Goal: Task Accomplishment & Management: Use online tool/utility

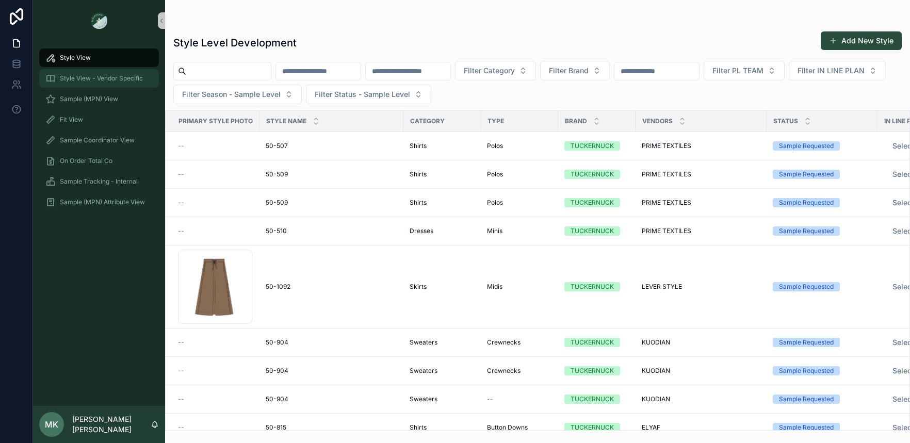
click at [135, 87] on link "Style View - Vendor Specific" at bounding box center [99, 78] width 120 height 19
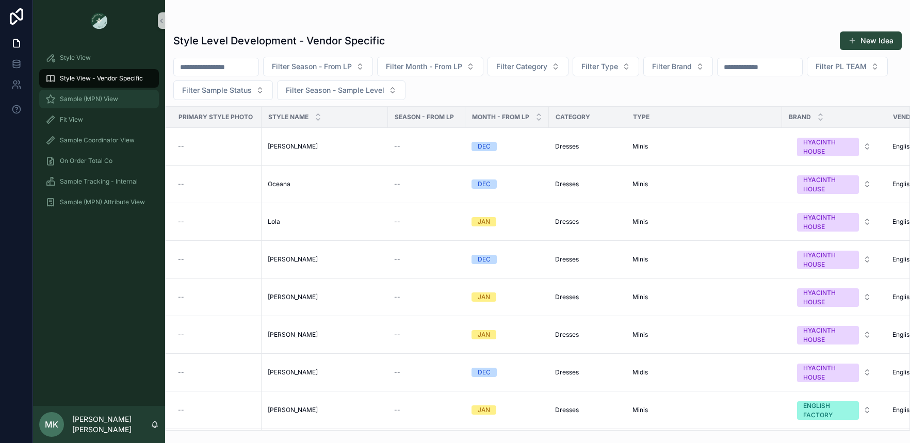
click at [127, 97] on div "Sample (MPN) View" at bounding box center [98, 99] width 107 height 17
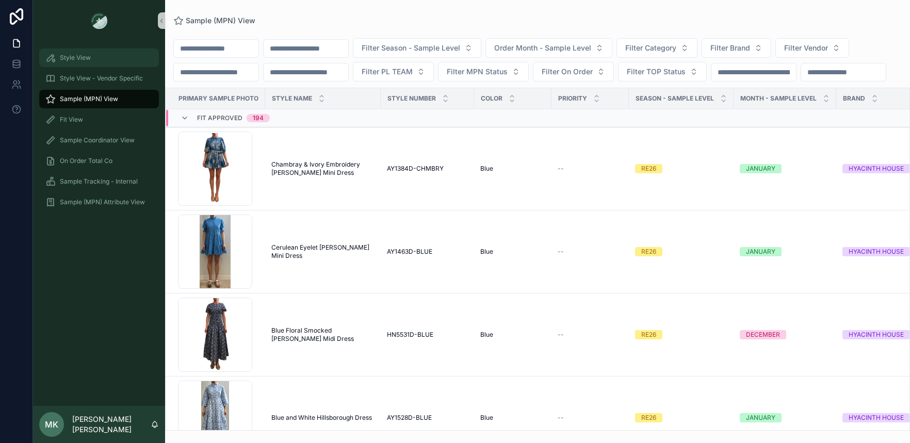
click at [82, 60] on span "Style View" at bounding box center [75, 58] width 31 height 8
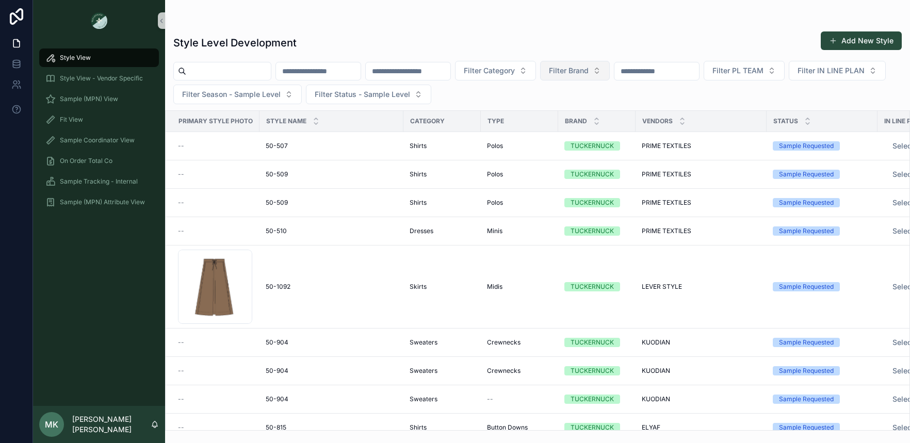
click at [589, 71] on span "Filter Brand" at bounding box center [569, 71] width 40 height 10
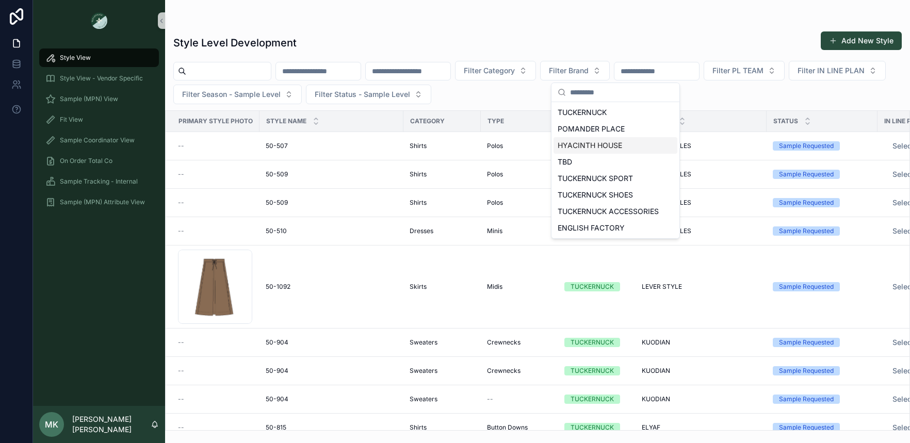
click at [604, 141] on div "HYACINTH HOUSE" at bounding box center [616, 145] width 124 height 17
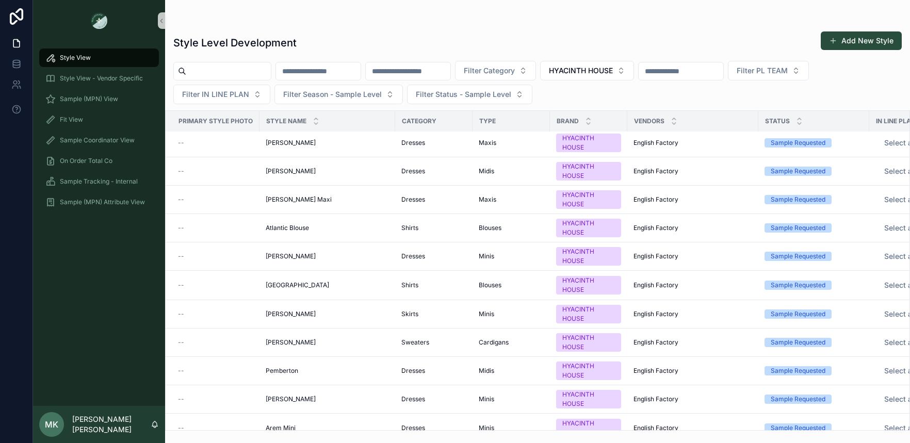
scroll to position [573, 0]
click at [279, 286] on span "[GEOGRAPHIC_DATA]" at bounding box center [297, 284] width 63 height 8
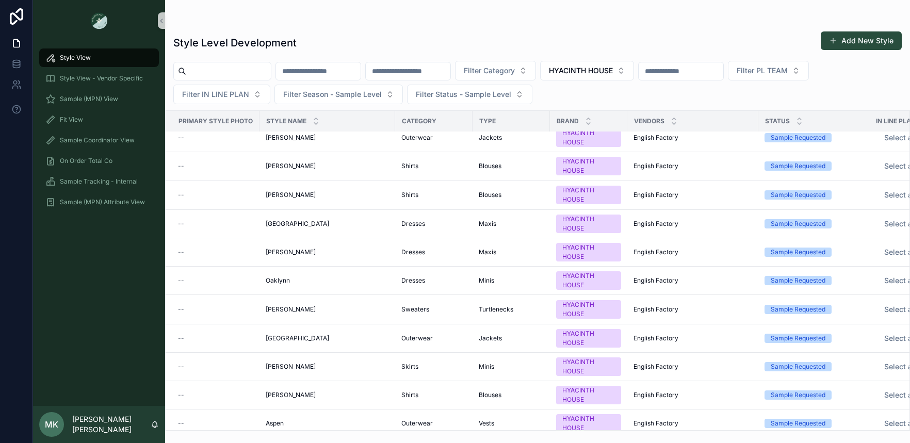
scroll to position [4519, 0]
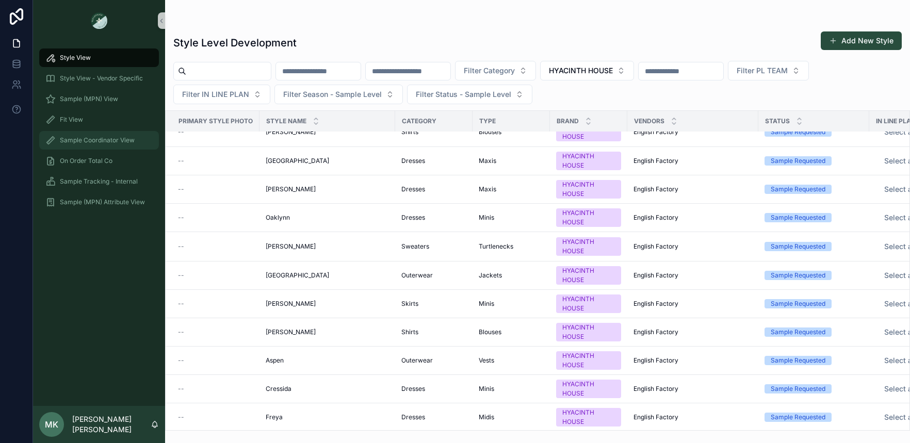
click at [96, 134] on div "Sample Coordinator View" at bounding box center [98, 140] width 107 height 17
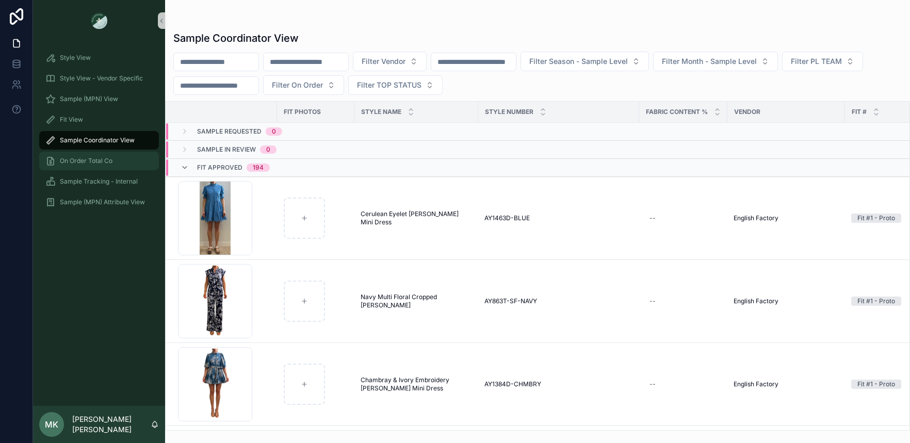
click at [119, 163] on div "On Order Total Co" at bounding box center [98, 161] width 107 height 17
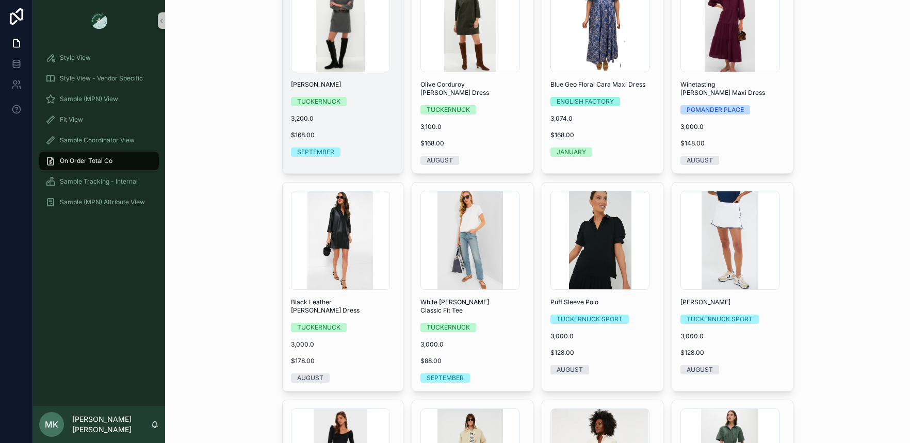
scroll to position [598, 0]
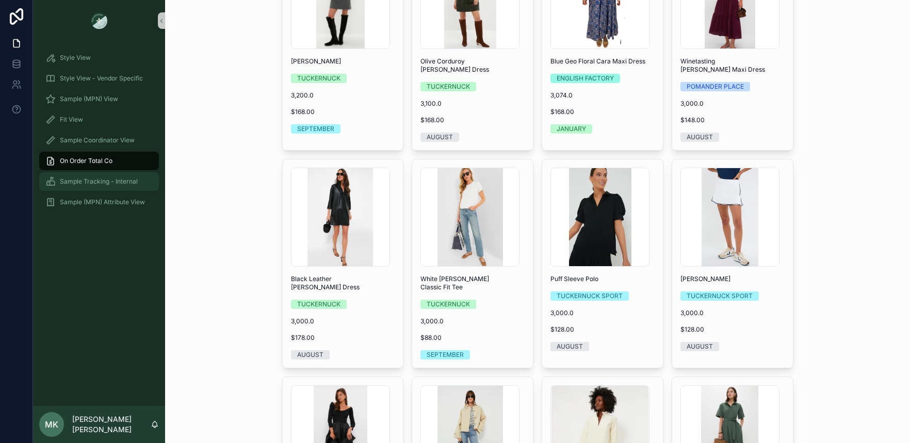
click at [70, 185] on span "Sample Tracking - Internal" at bounding box center [99, 182] width 78 height 8
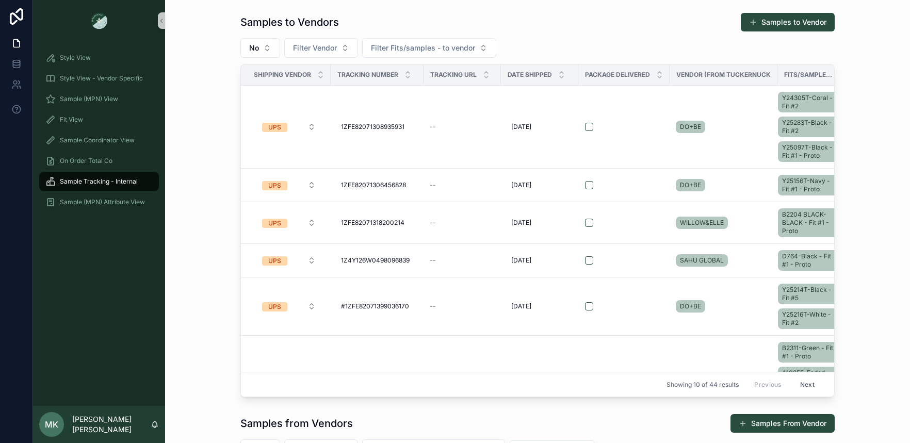
click at [87, 215] on div "Style View Style View - Vendor Specific Sample (MPN) View Fit View Sample Coord…" at bounding box center [99, 133] width 132 height 184
click at [98, 210] on div "Sample (MPN) Attribute View" at bounding box center [98, 202] width 107 height 17
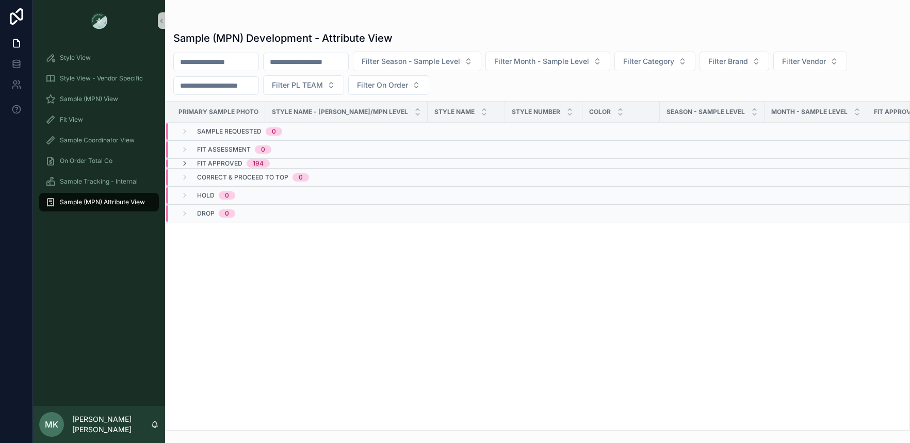
click at [180, 164] on div "Fit Approved 194" at bounding box center [225, 163] width 114 height 8
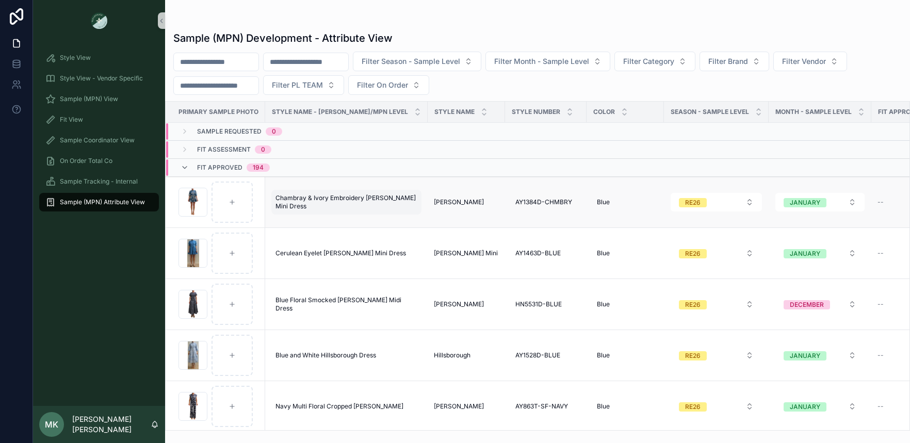
click at [317, 202] on span "Chambray & Ivory Embroidery [PERSON_NAME] Mini Dress" at bounding box center [347, 202] width 142 height 17
click at [311, 184] on td "Chambray & Ivory Embroidery Cindy Mini Dress Chambray & Ivory Embroidery Cindy …" at bounding box center [346, 202] width 163 height 51
click at [315, 196] on span "Chambray & Ivory Embroidery [PERSON_NAME] Mini Dress" at bounding box center [347, 202] width 142 height 17
drag, startPoint x: 338, startPoint y: 190, endPoint x: 347, endPoint y: 190, distance: 9.3
click at [878, 203] on span "--" at bounding box center [881, 202] width 6 height 8
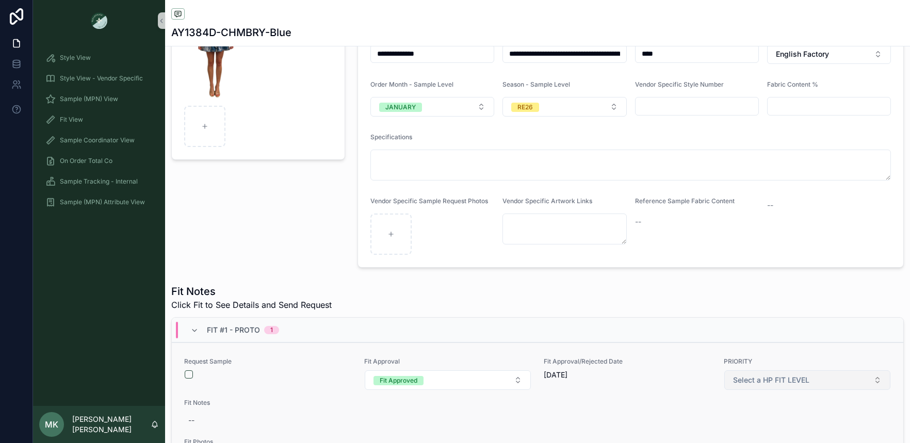
scroll to position [23, 0]
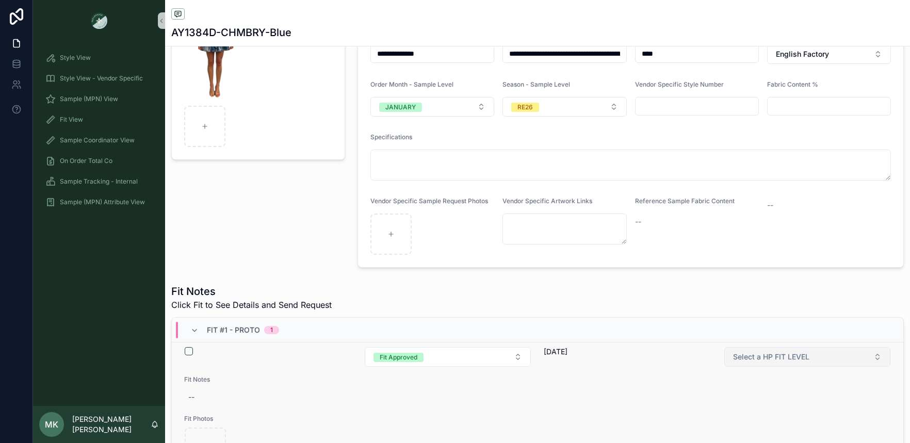
click at [786, 361] on span "Select a HP FIT LEVEL" at bounding box center [771, 357] width 76 height 10
click at [789, 325] on div "Fit #1 - Proto 1" at bounding box center [538, 330] width 732 height 25
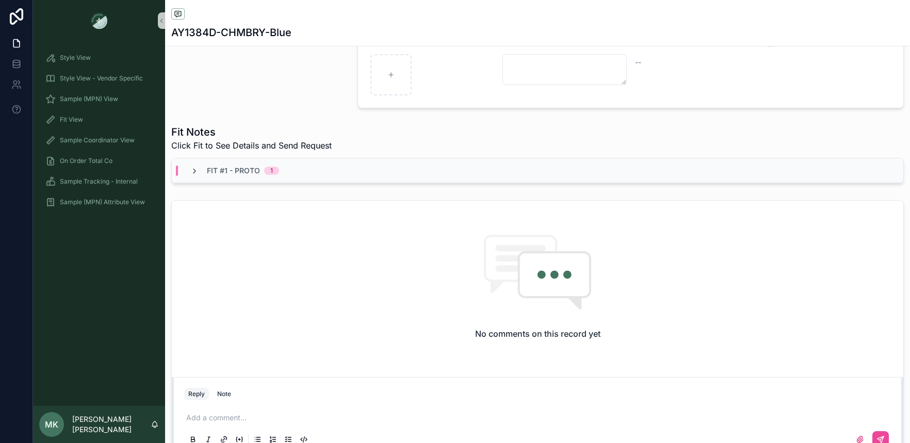
click at [193, 174] on icon "scrollable content" at bounding box center [194, 171] width 8 height 8
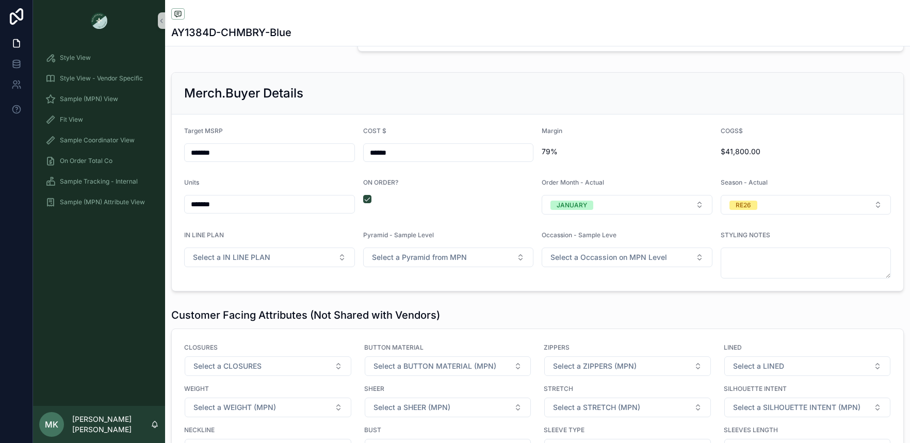
scroll to position [1604, 0]
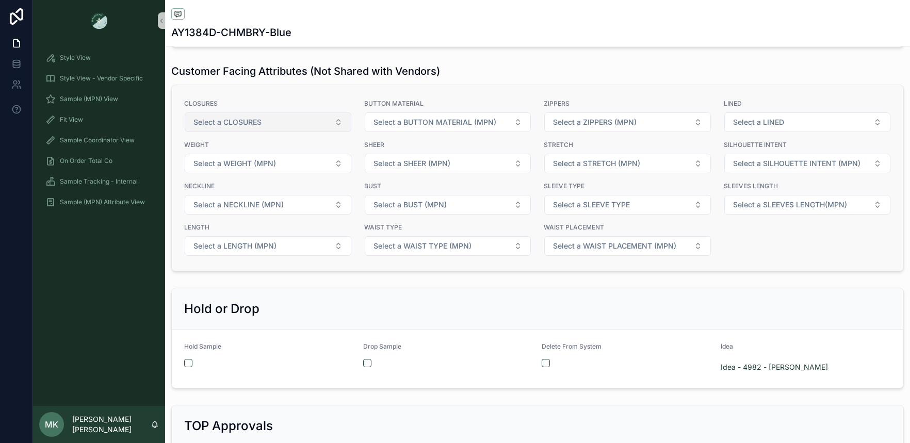
click at [252, 128] on button "Select a CLOSURES" at bounding box center [268, 122] width 167 height 20
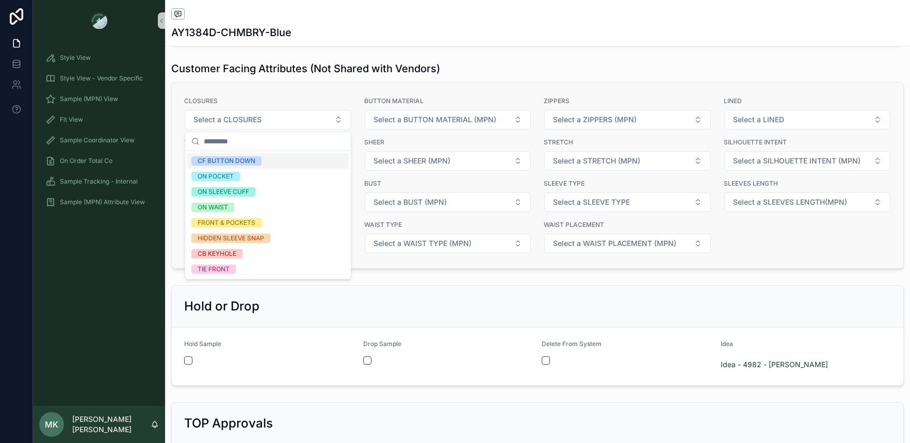
click at [292, 99] on span "CLOSURES" at bounding box center [268, 101] width 168 height 8
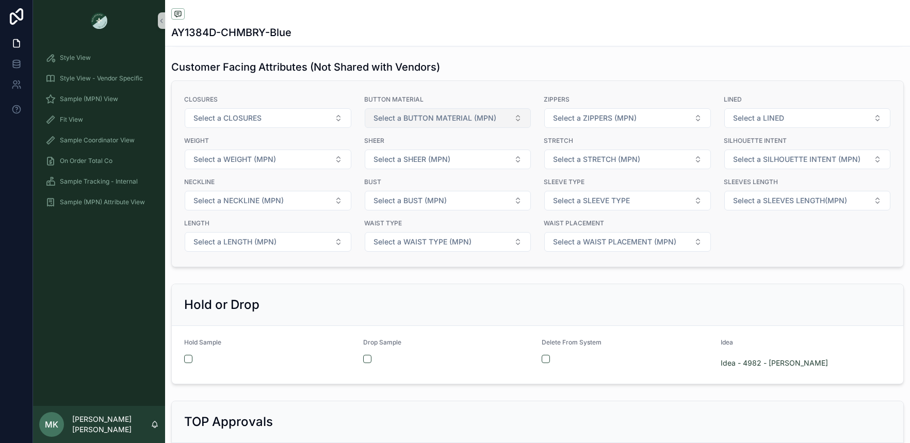
click at [408, 114] on span "Select a BUTTON MATERIAL (MPN)" at bounding box center [435, 118] width 123 height 10
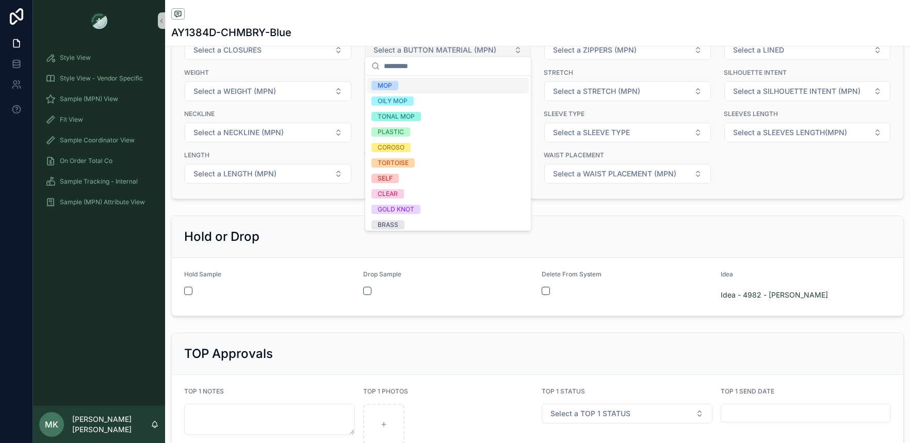
scroll to position [1682, 0]
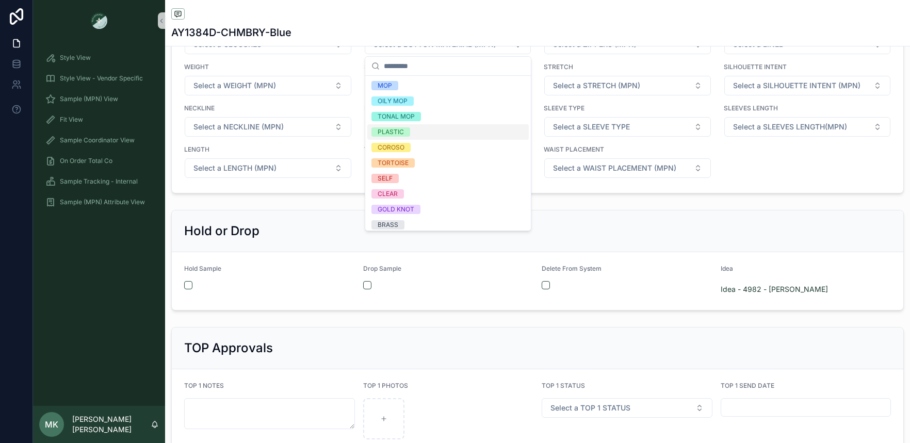
click at [806, 242] on div "Hold or Drop" at bounding box center [538, 232] width 732 height 42
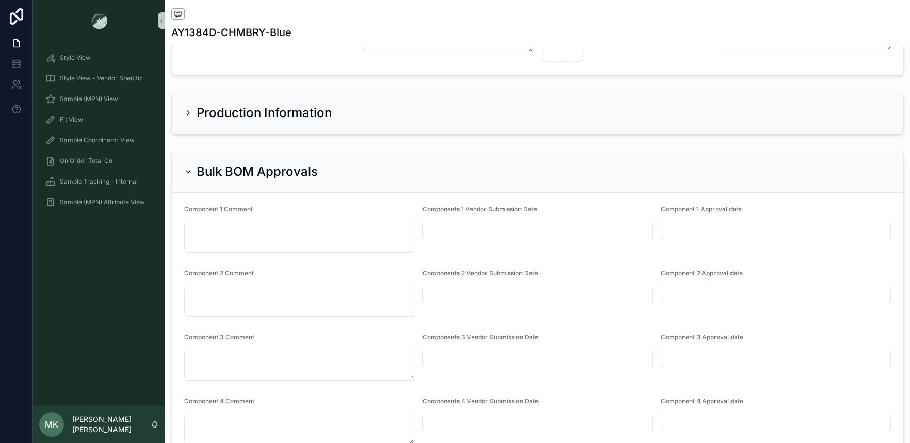
scroll to position [2366, 0]
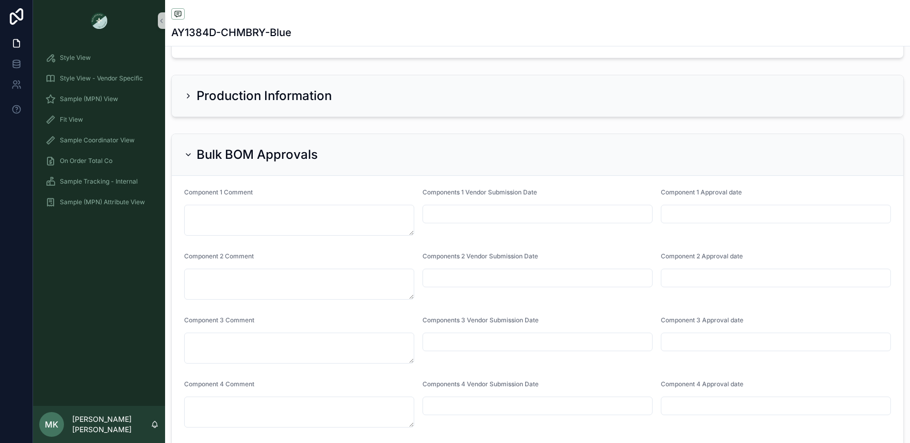
click at [184, 94] on icon "scrollable content" at bounding box center [188, 96] width 8 height 8
click at [186, 94] on icon "scrollable content" at bounding box center [188, 96] width 8 height 8
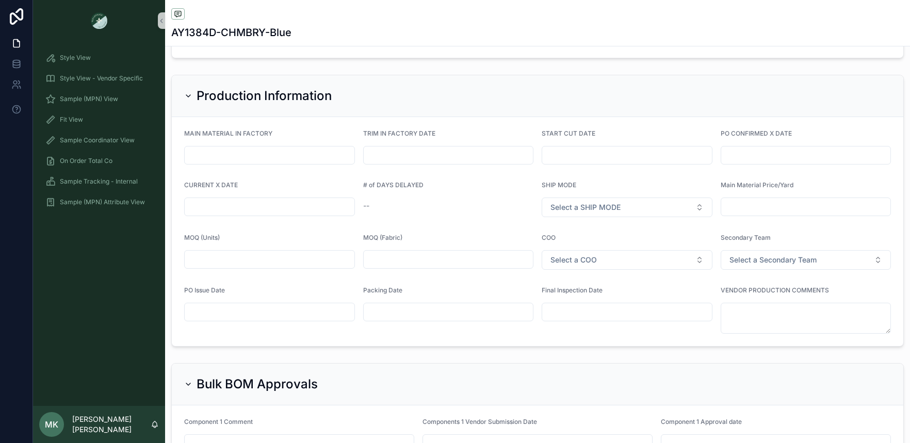
click at [188, 96] on icon "scrollable content" at bounding box center [188, 96] width 8 height 8
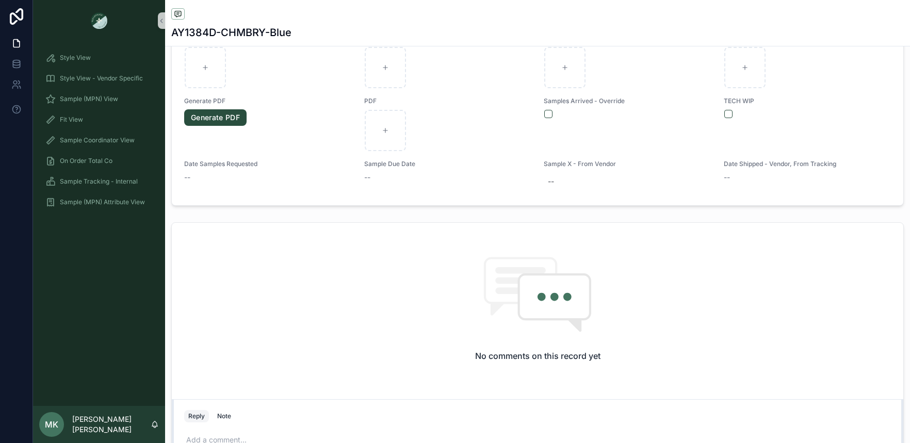
scroll to position [0, 0]
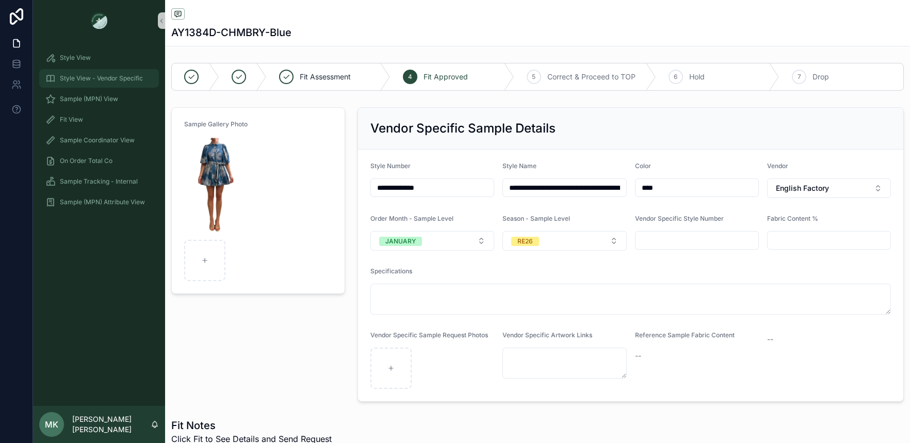
click at [67, 72] on div "Style View - Vendor Specific" at bounding box center [98, 78] width 107 height 17
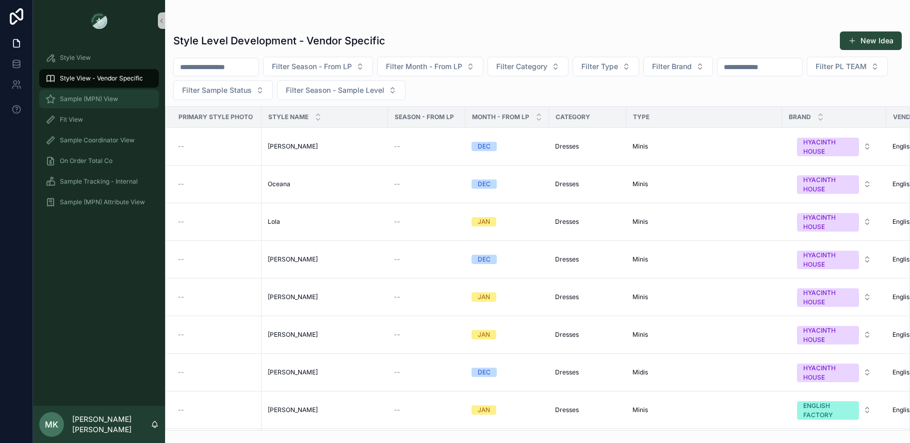
click at [76, 92] on div "Sample (MPN) View" at bounding box center [98, 99] width 107 height 17
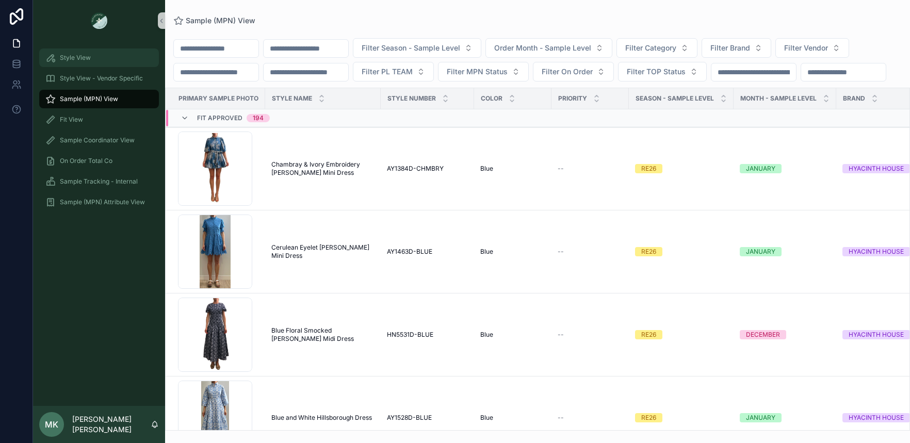
click at [116, 60] on div "Style View" at bounding box center [98, 58] width 107 height 17
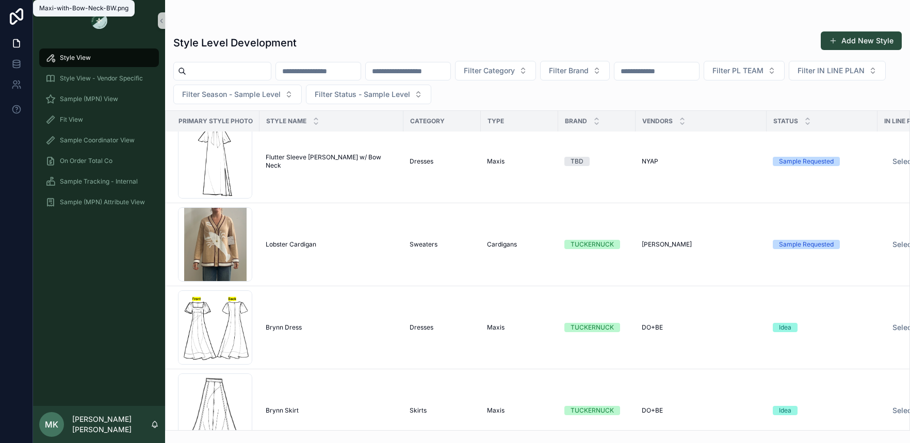
scroll to position [1114, 0]
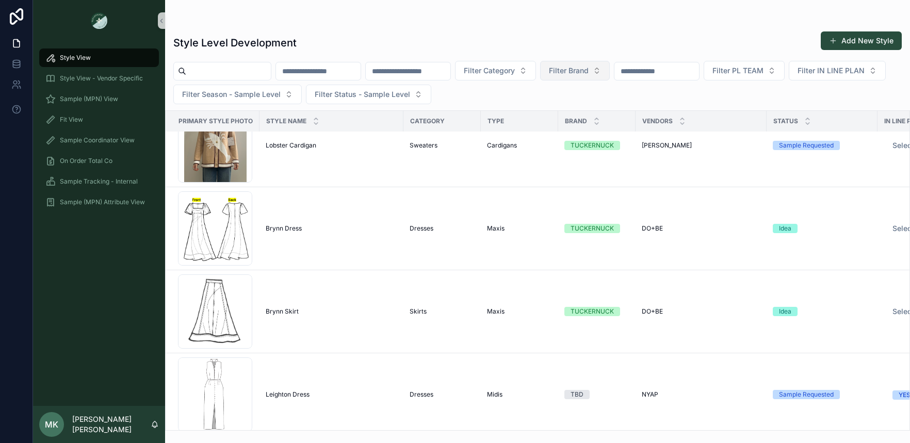
click at [610, 78] on button "Filter Brand" at bounding box center [575, 71] width 70 height 20
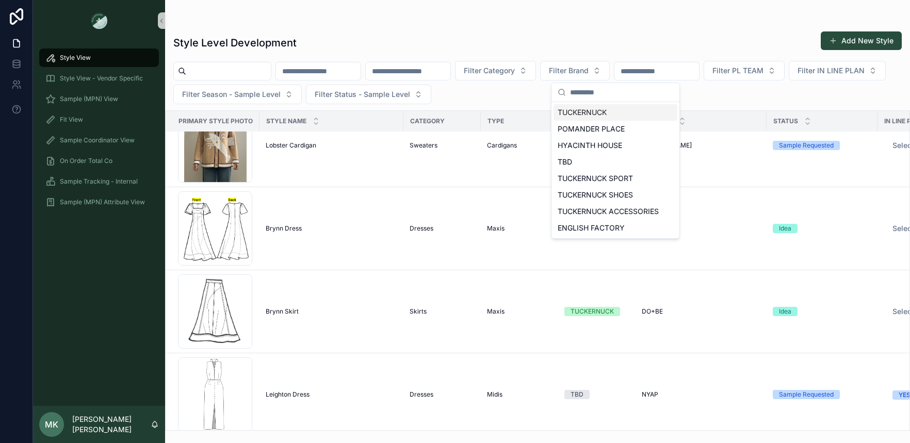
click at [601, 118] on div "TUCKERNUCK" at bounding box center [616, 112] width 124 height 17
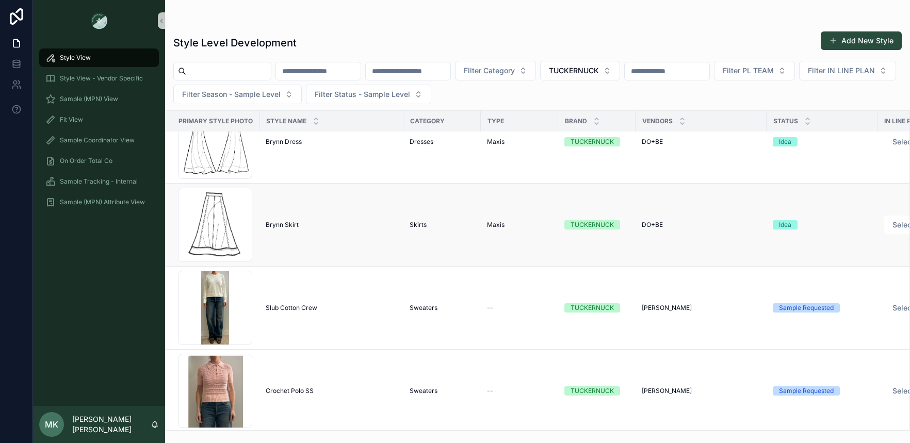
scroll to position [702, 0]
click at [277, 228] on span "Brynn Skirt" at bounding box center [282, 225] width 33 height 8
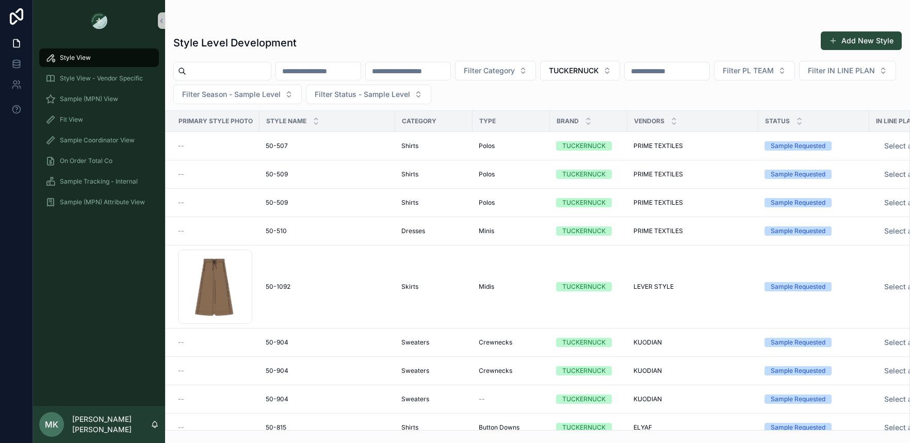
click at [99, 55] on div "Style View" at bounding box center [98, 58] width 107 height 17
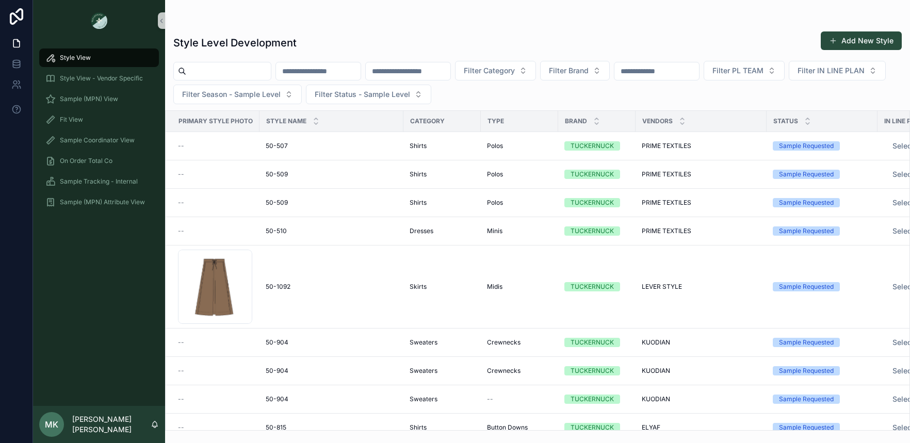
click at [321, 72] on input "scrollable content" at bounding box center [318, 71] width 85 height 14
click at [515, 66] on span "Filter Category" at bounding box center [489, 71] width 51 height 10
click at [589, 73] on span "Filter Brand" at bounding box center [569, 71] width 40 height 10
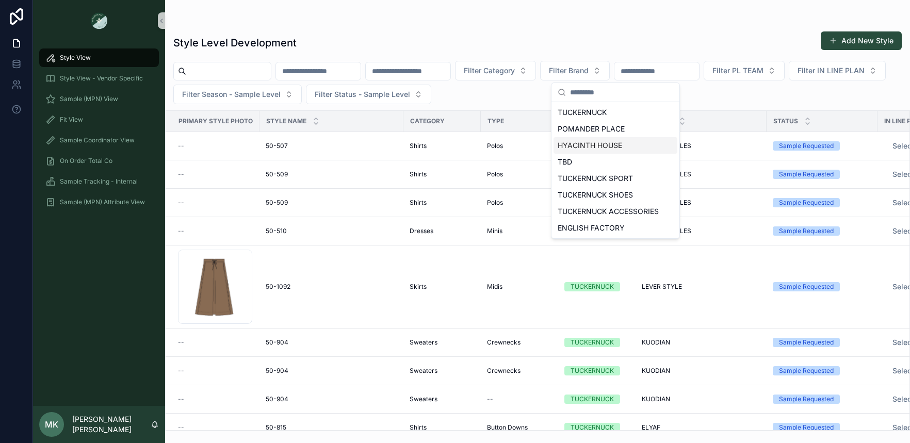
click at [618, 143] on div "HYACINTH HOUSE" at bounding box center [616, 145] width 124 height 17
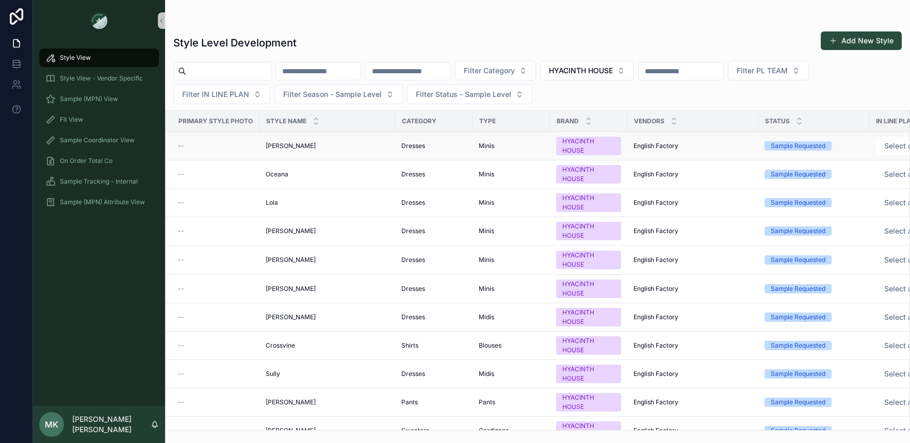
click at [182, 144] on span "--" at bounding box center [181, 146] width 6 height 8
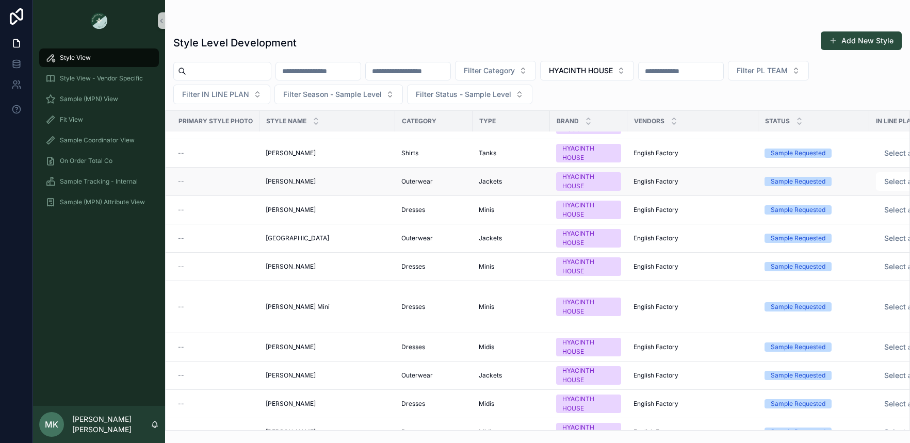
scroll to position [1146, 0]
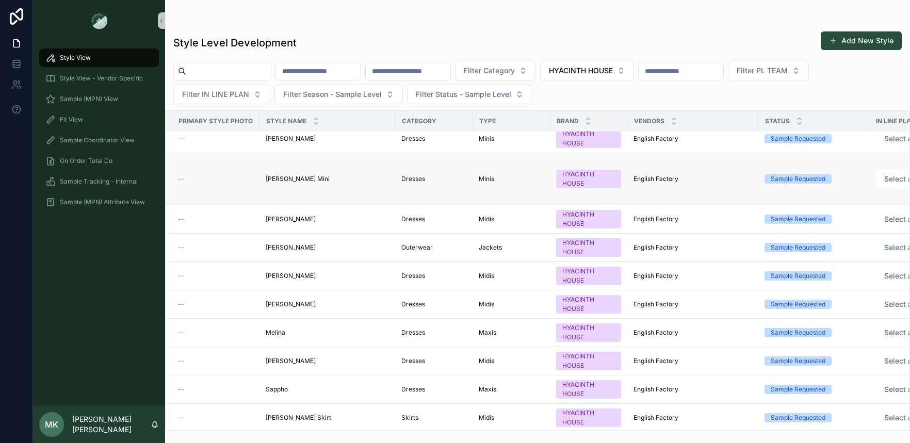
click at [282, 178] on span "Janie Mini" at bounding box center [298, 179] width 64 height 8
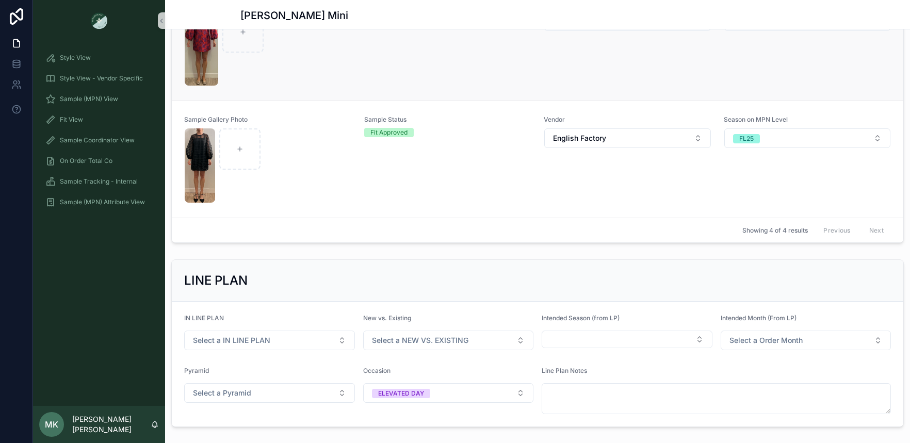
scroll to position [714, 0]
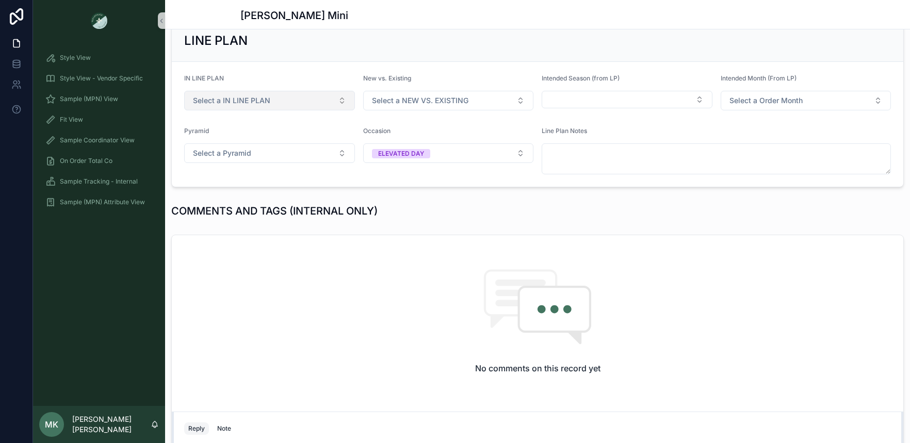
click at [306, 108] on button "Select a IN LINE PLAN" at bounding box center [269, 101] width 171 height 20
click at [395, 197] on div "**********" at bounding box center [537, 120] width 745 height 1585
click at [443, 152] on button "ELEVATED DAY" at bounding box center [448, 153] width 171 height 20
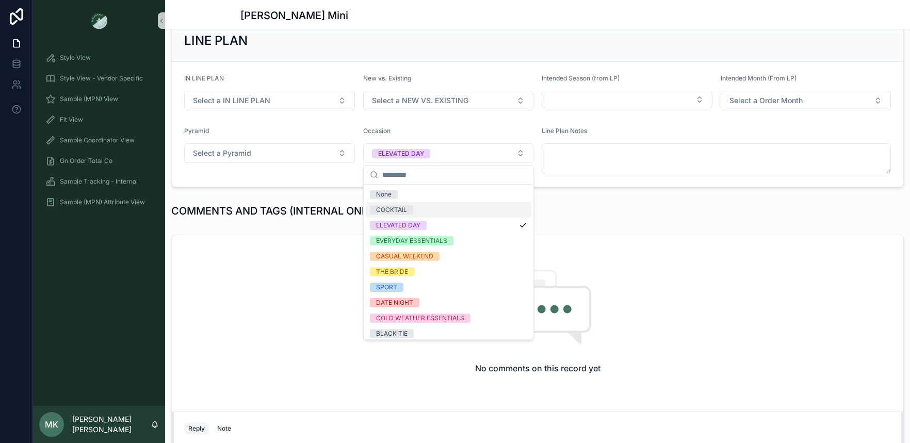
click at [430, 212] on div "COCKTAIL" at bounding box center [449, 209] width 166 height 15
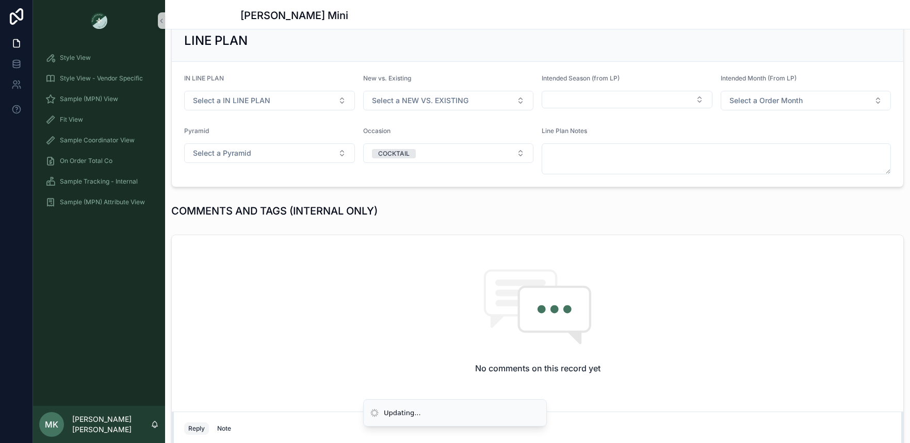
click at [438, 209] on div "COMMENTS AND TAGS (INTERNAL ONLY)" at bounding box center [351, 211] width 360 height 14
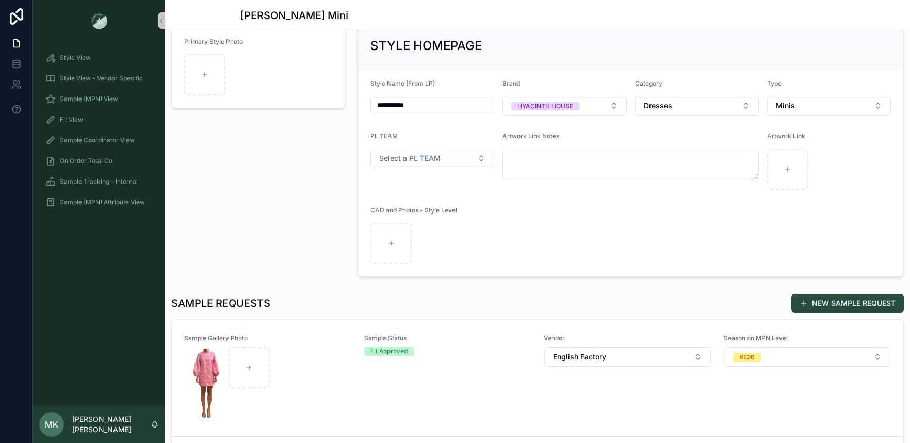
scroll to position [0, 0]
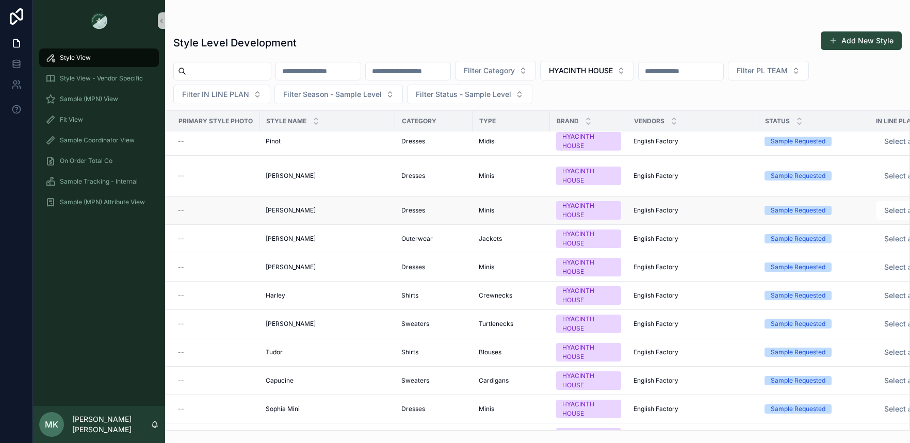
scroll to position [2163, 0]
click at [295, 174] on span "Louisa Mini" at bounding box center [291, 175] width 50 height 8
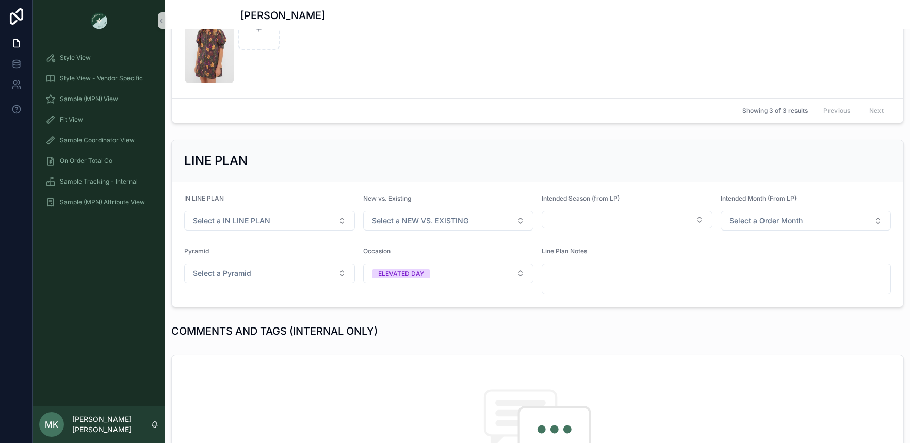
scroll to position [376, 0]
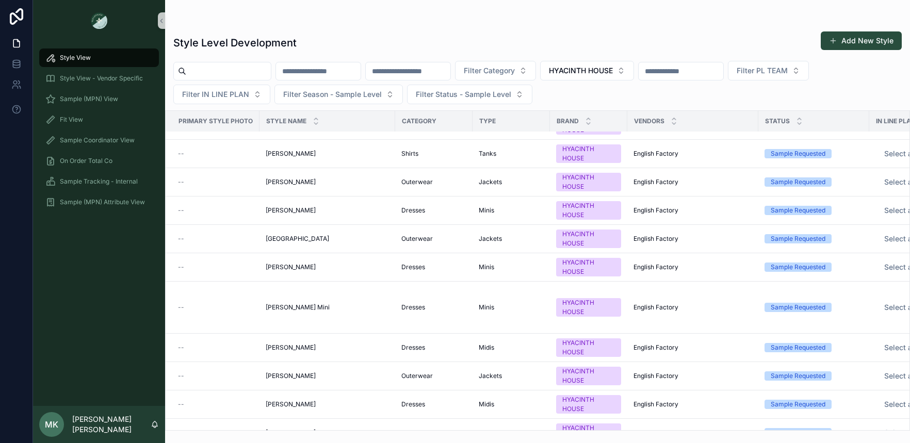
scroll to position [1225, 0]
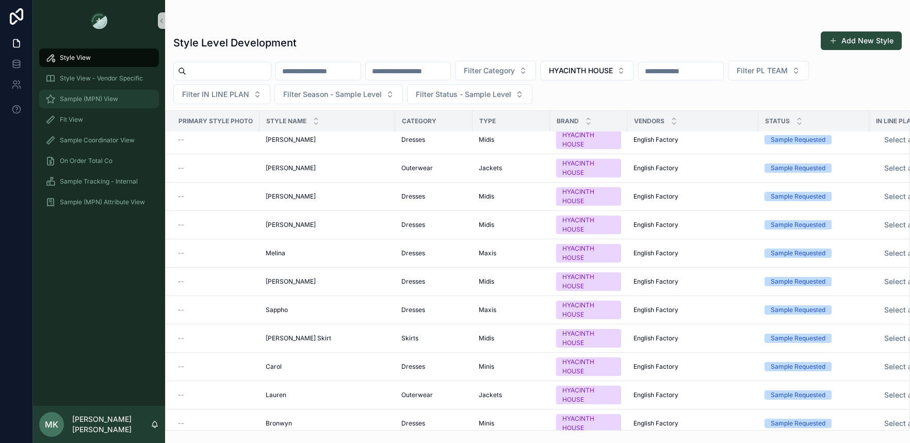
click at [89, 93] on div "Sample (MPN) View" at bounding box center [98, 99] width 107 height 17
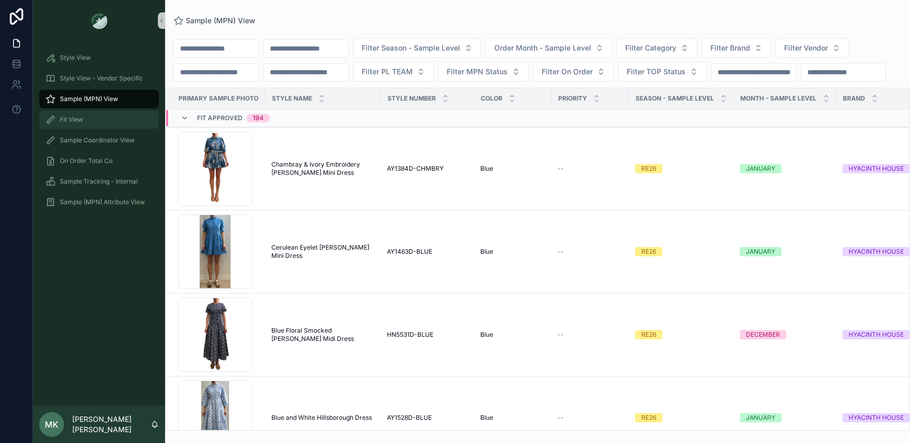
click at [84, 123] on div "Fit View" at bounding box center [98, 119] width 107 height 17
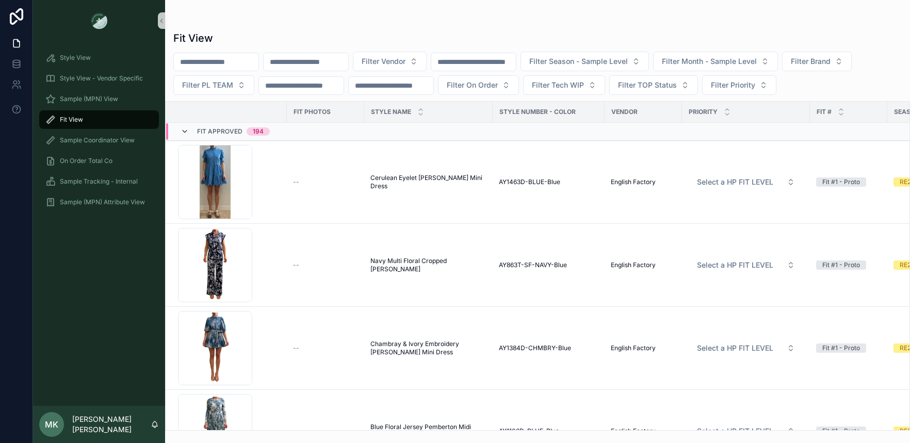
click at [182, 131] on icon "scrollable content" at bounding box center [185, 131] width 8 height 8
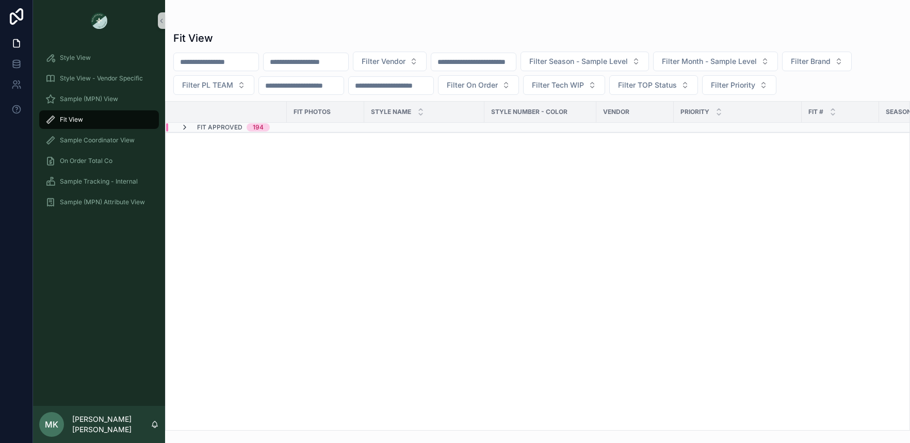
click at [184, 129] on icon "scrollable content" at bounding box center [185, 127] width 8 height 8
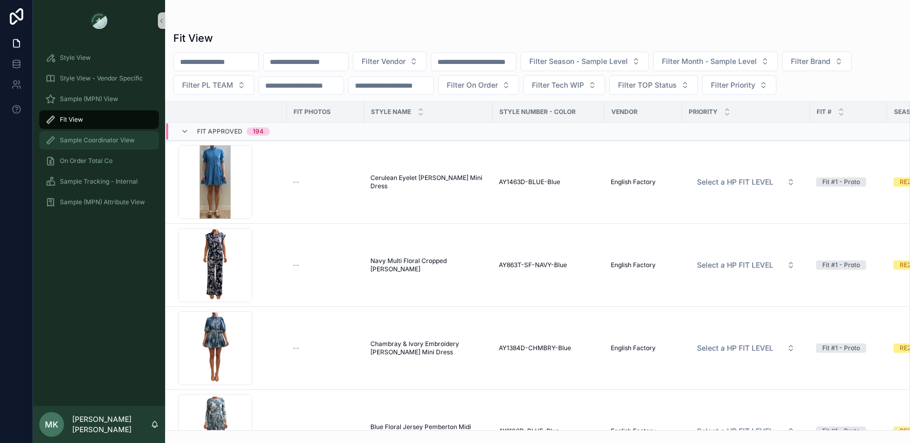
click at [108, 142] on span "Sample Coordinator View" at bounding box center [97, 140] width 75 height 8
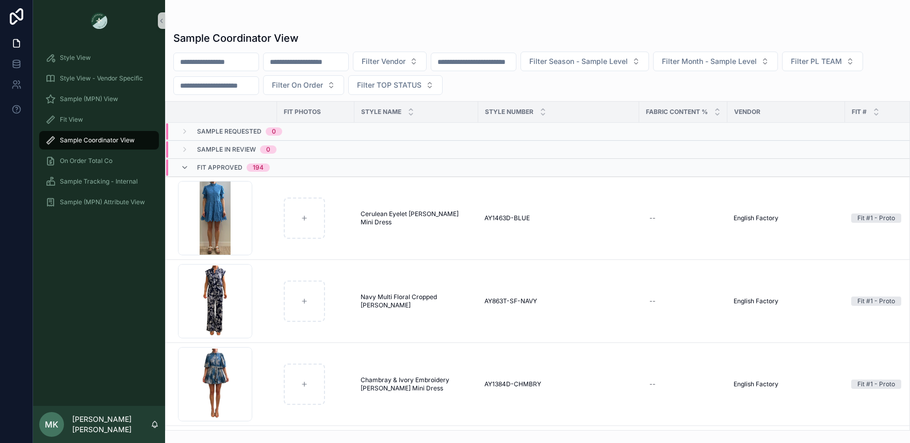
click at [108, 142] on span "Sample Coordinator View" at bounding box center [97, 140] width 75 height 8
click at [95, 162] on span "On Order Total Co" at bounding box center [86, 161] width 53 height 8
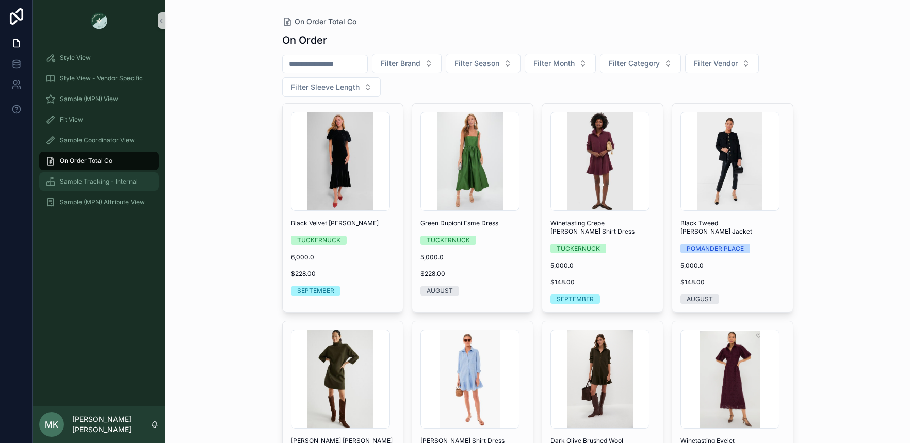
click at [136, 182] on span "Sample Tracking - Internal" at bounding box center [99, 182] width 78 height 8
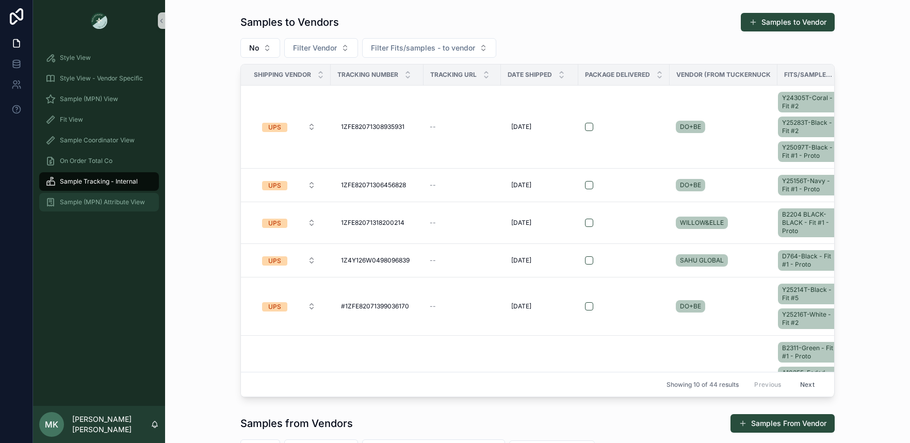
click at [103, 200] on span "Sample (MPN) Attribute View" at bounding box center [102, 202] width 85 height 8
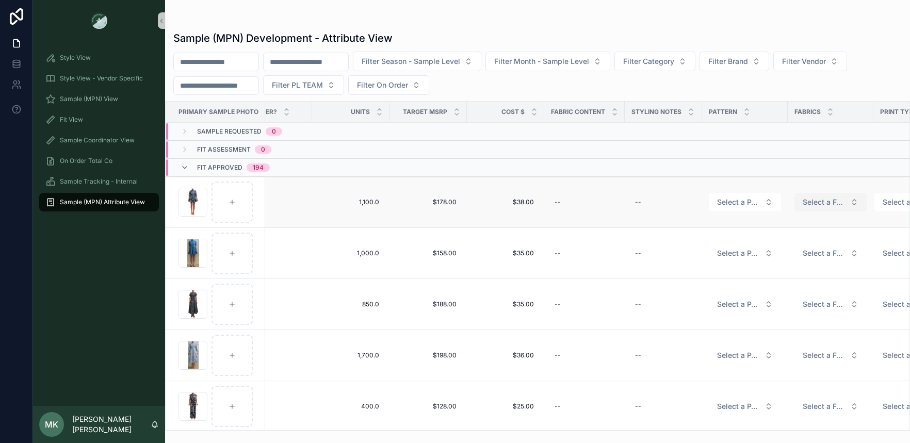
scroll to position [0, 979]
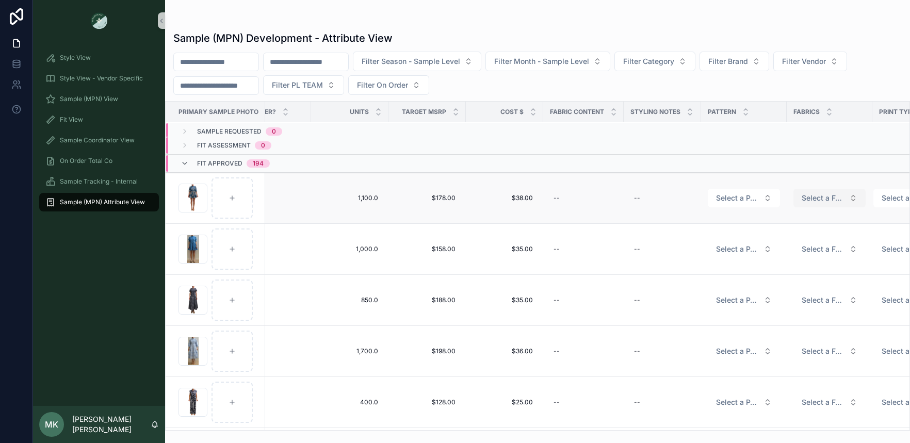
click at [804, 208] on td "Select a FABRICS" at bounding box center [830, 198] width 86 height 51
click at [806, 200] on span "Select a FABRICS" at bounding box center [824, 198] width 43 height 10
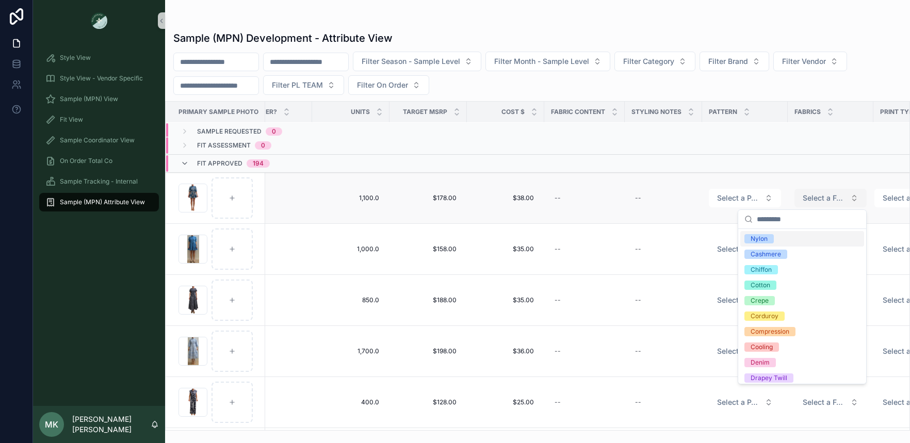
click at [806, 200] on span "Select a FABRICS" at bounding box center [824, 198] width 43 height 10
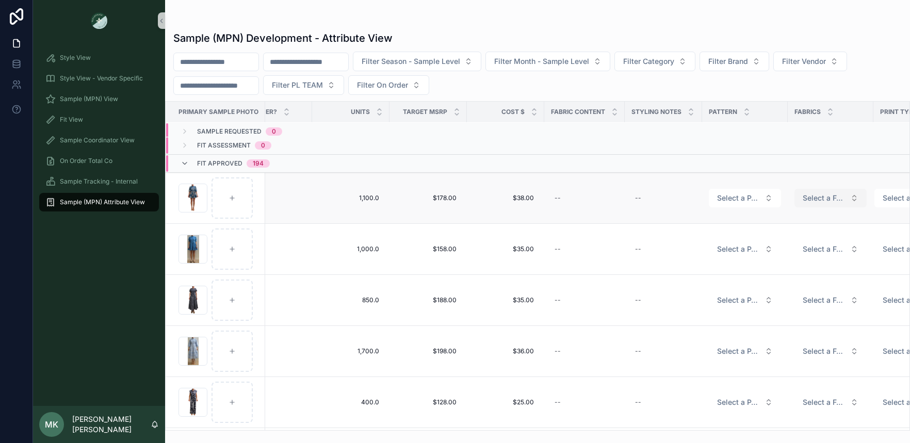
scroll to position [4, 1003]
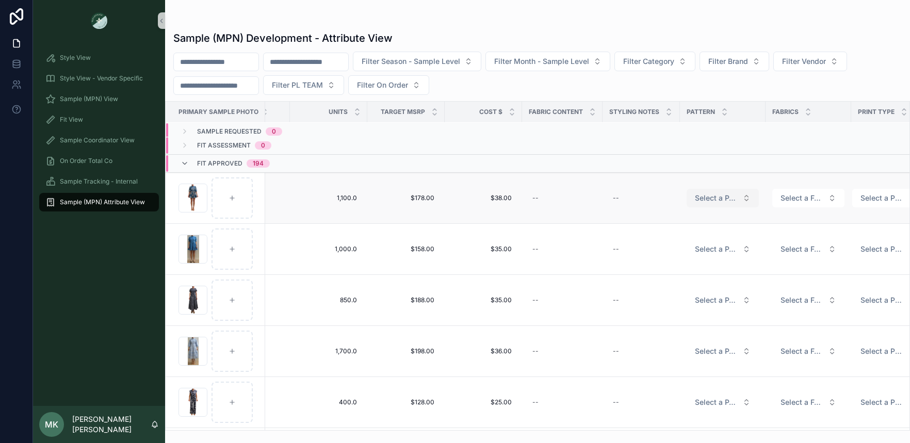
click at [695, 199] on span "Select a PATTERN" at bounding box center [716, 198] width 43 height 10
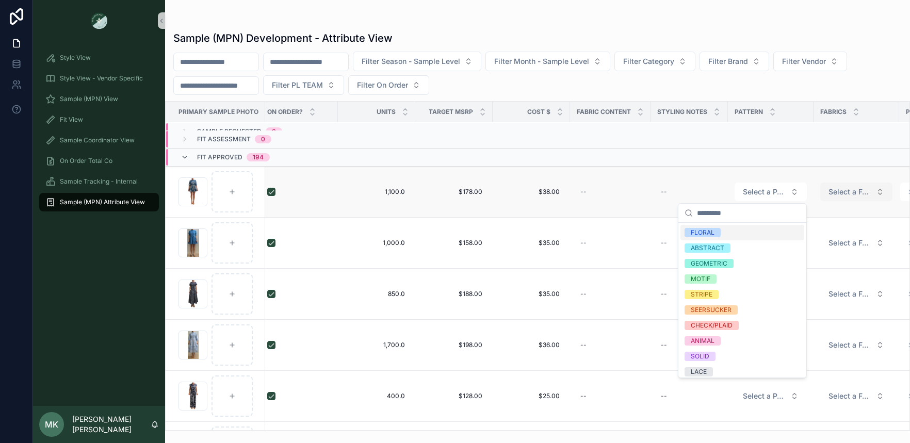
scroll to position [10, 1003]
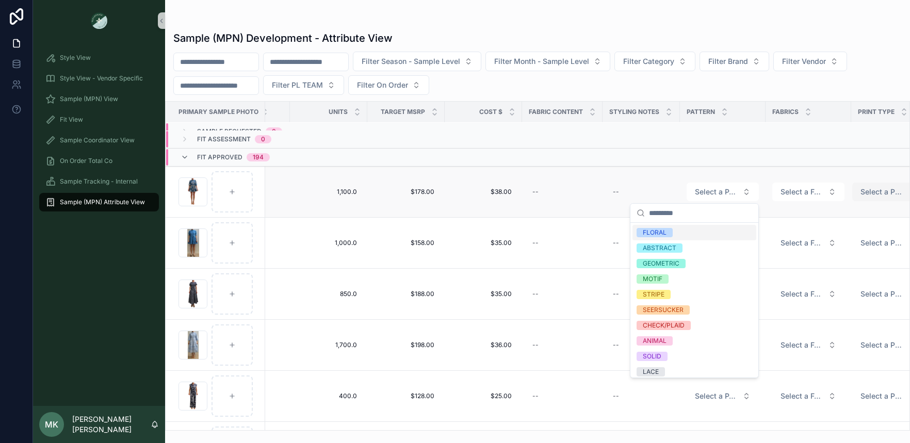
click at [861, 190] on span "Select a PRINT TYPE" at bounding box center [882, 192] width 43 height 10
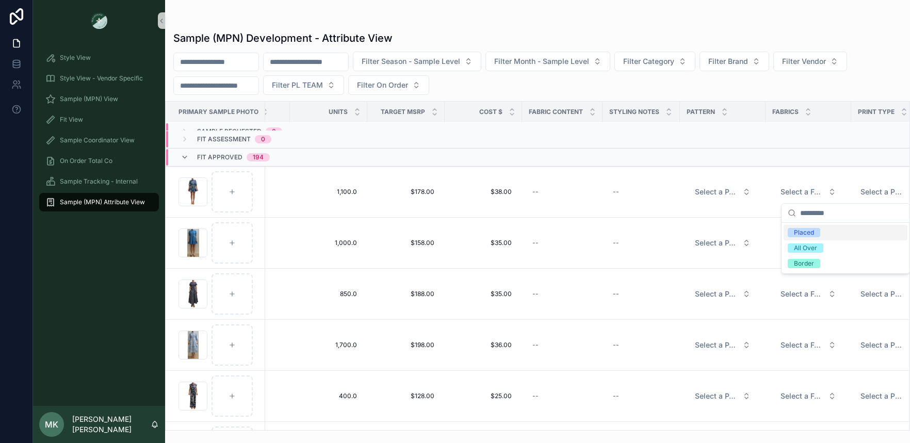
click at [811, 87] on div "Filter Season - Sample Level Filter Month - Sample Level Filter Category Filter…" at bounding box center [537, 73] width 745 height 43
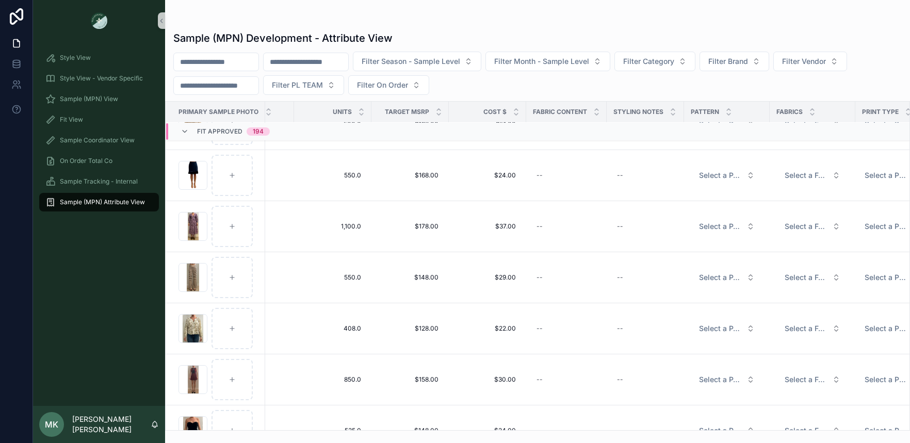
scroll to position [3866, 1006]
click at [137, 51] on div "Style View" at bounding box center [98, 58] width 107 height 17
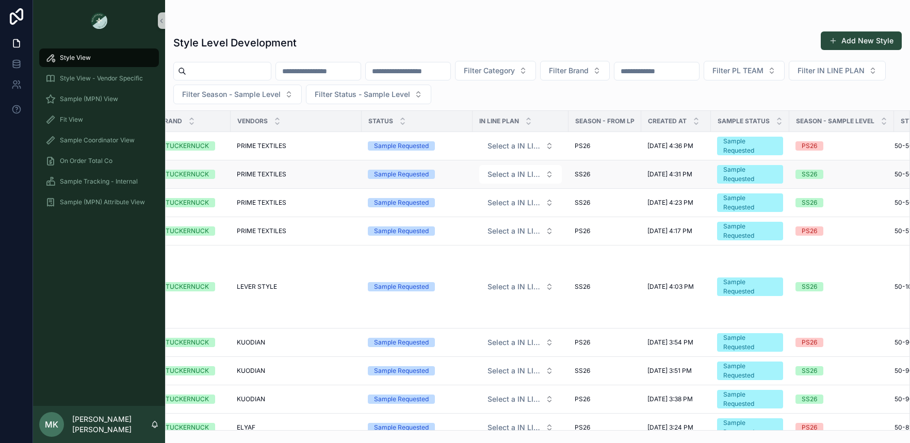
scroll to position [0, 461]
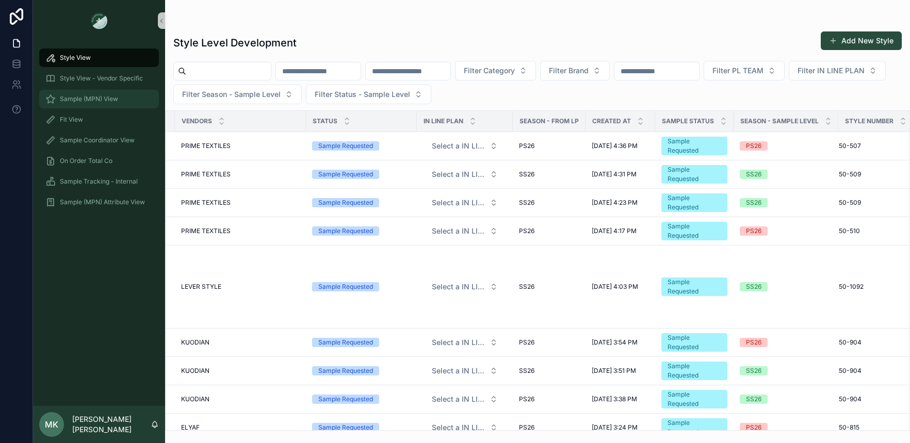
click at [103, 95] on span "Sample (MPN) View" at bounding box center [89, 99] width 58 height 8
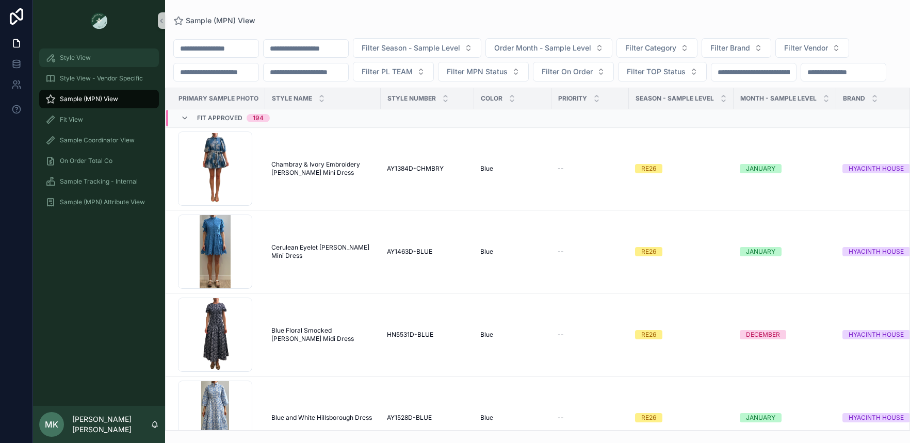
click at [117, 56] on div "Style View" at bounding box center [98, 58] width 107 height 17
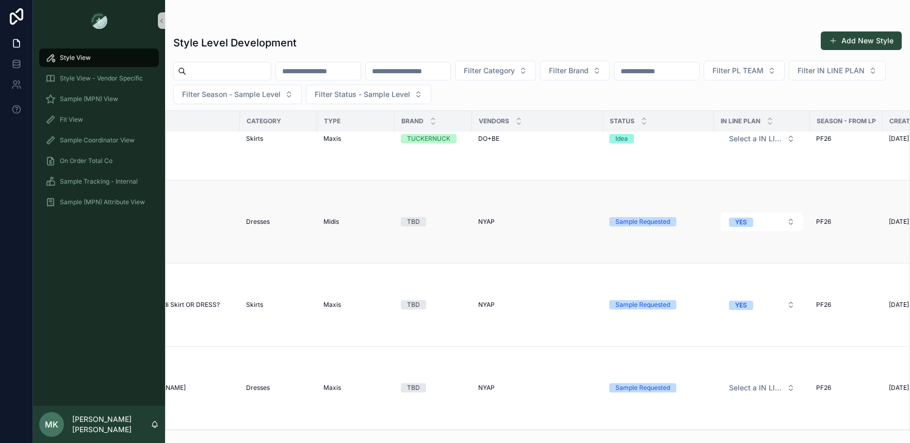
scroll to position [1287, 0]
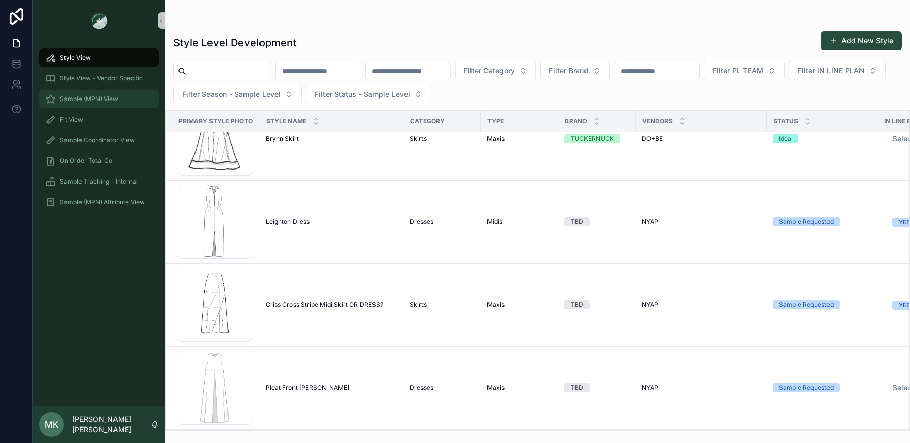
click at [131, 99] on div "Sample (MPN) View" at bounding box center [98, 99] width 107 height 17
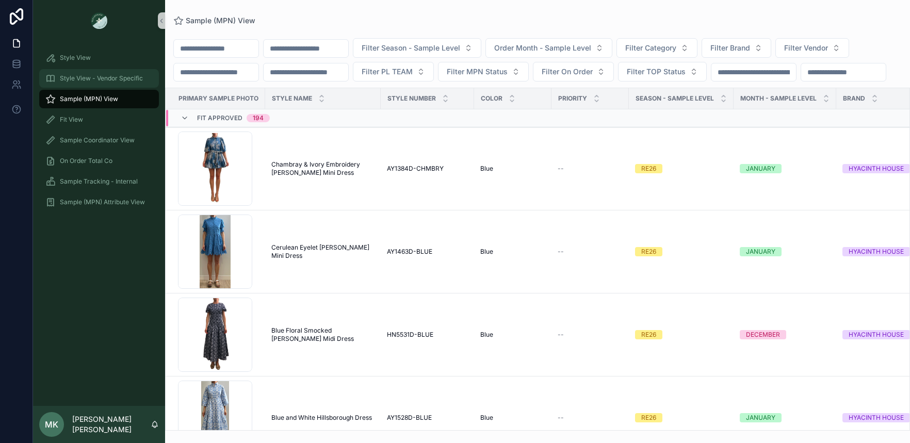
click at [124, 83] on div "Style View - Vendor Specific" at bounding box center [98, 78] width 107 height 17
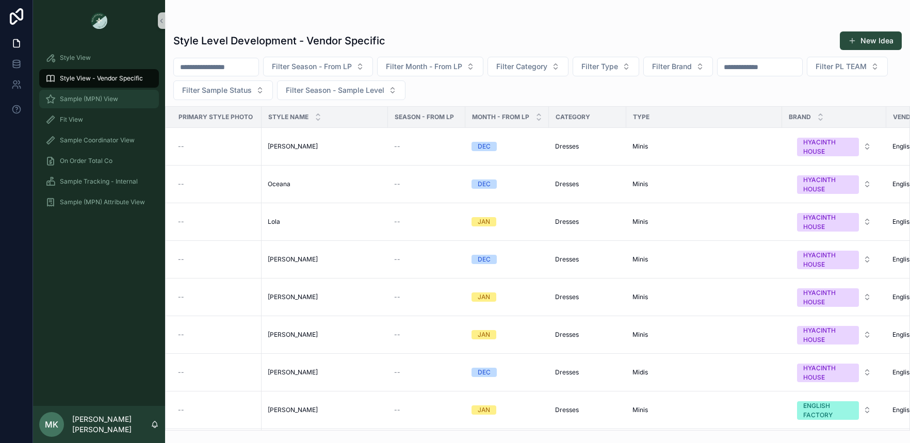
click at [117, 102] on span "Sample (MPN) View" at bounding box center [89, 99] width 58 height 8
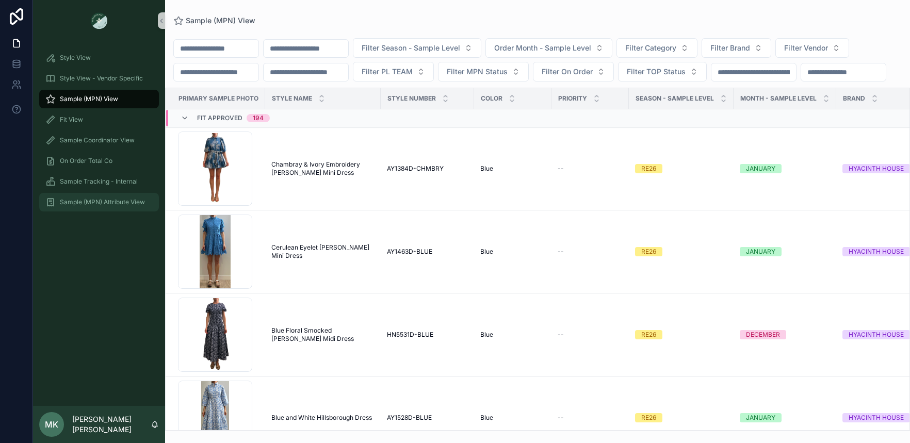
click at [109, 206] on div "Sample (MPN) Attribute View" at bounding box center [98, 202] width 107 height 17
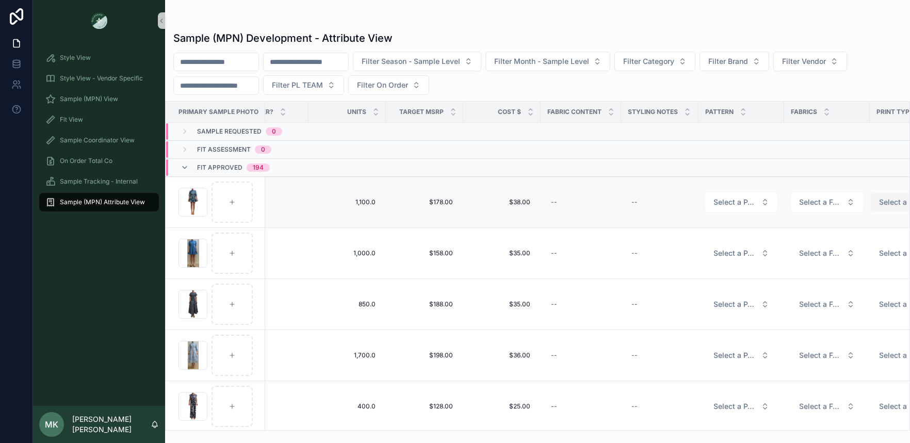
scroll to position [0, 986]
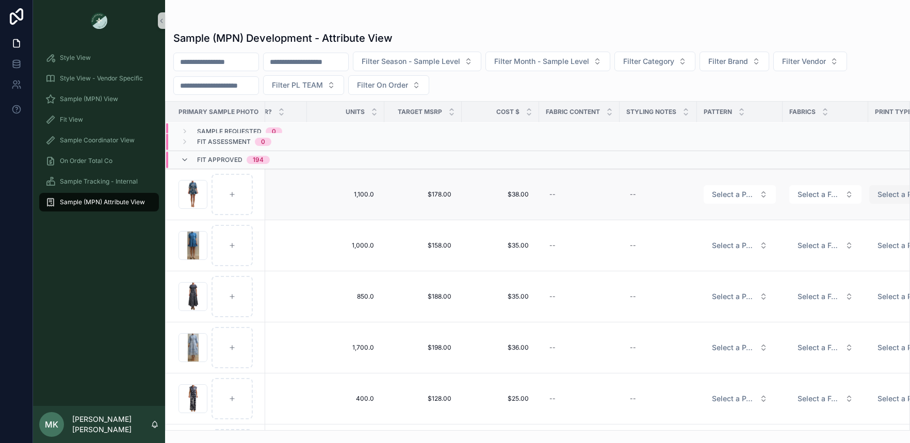
click at [870, 202] on button "Select a PRINT TYPE" at bounding box center [906, 194] width 72 height 19
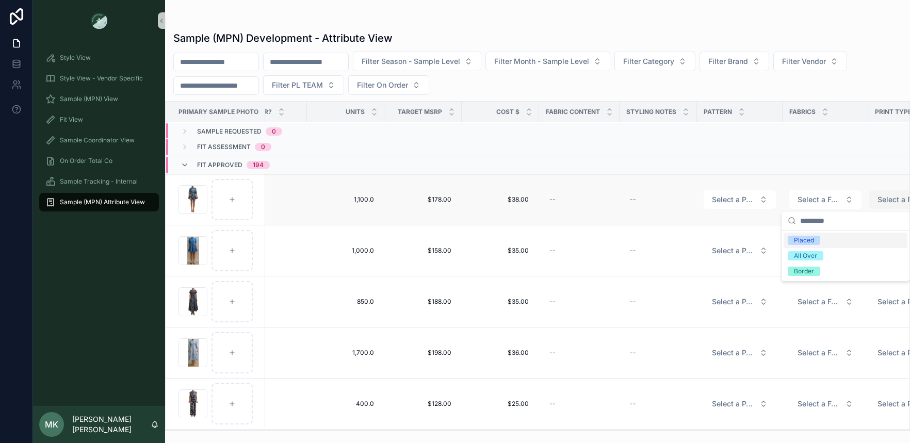
scroll to position [3, 984]
click at [861, 88] on div "Filter Season - Sample Level Filter Month - Sample Level Filter Category Filter…" at bounding box center [537, 73] width 745 height 43
click at [113, 100] on span "Sample (MPN) View" at bounding box center [89, 99] width 58 height 8
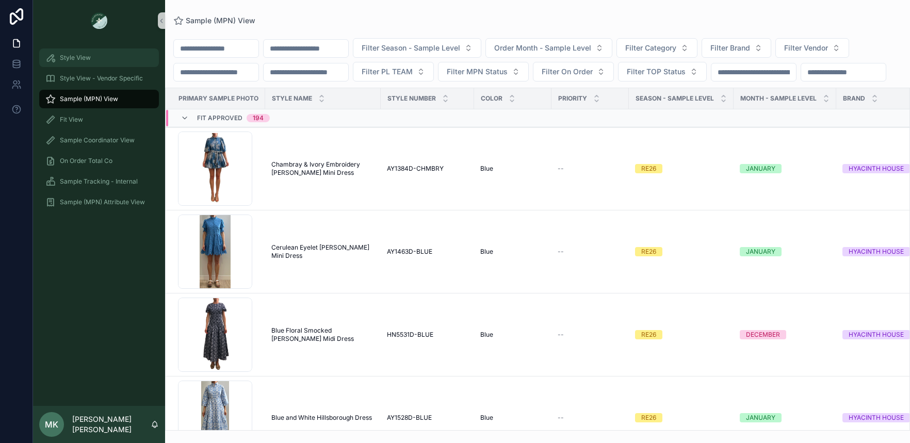
click at [95, 61] on div "Style View" at bounding box center [98, 58] width 107 height 17
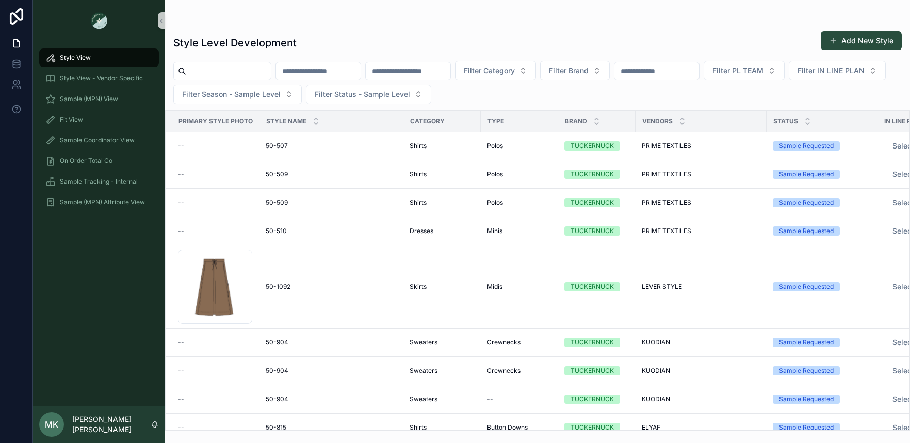
click at [247, 73] on input "scrollable content" at bounding box center [228, 71] width 85 height 14
type input "**********"
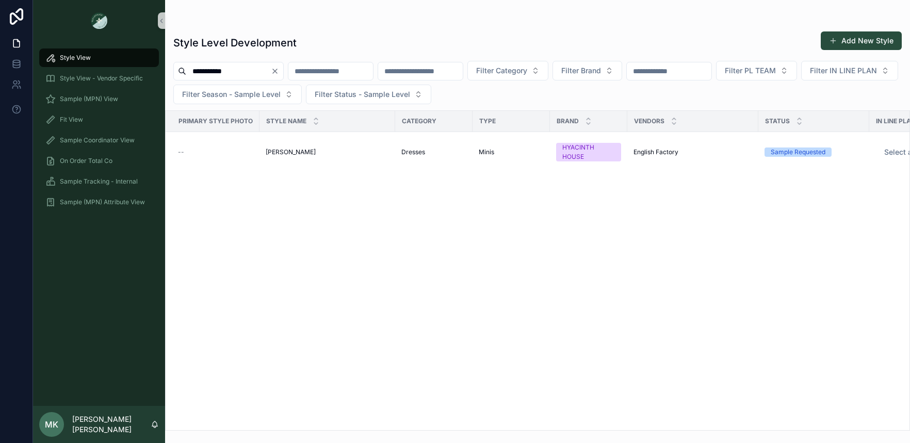
scroll to position [0, 2]
click at [282, 151] on span "Louisa Mini" at bounding box center [289, 152] width 50 height 8
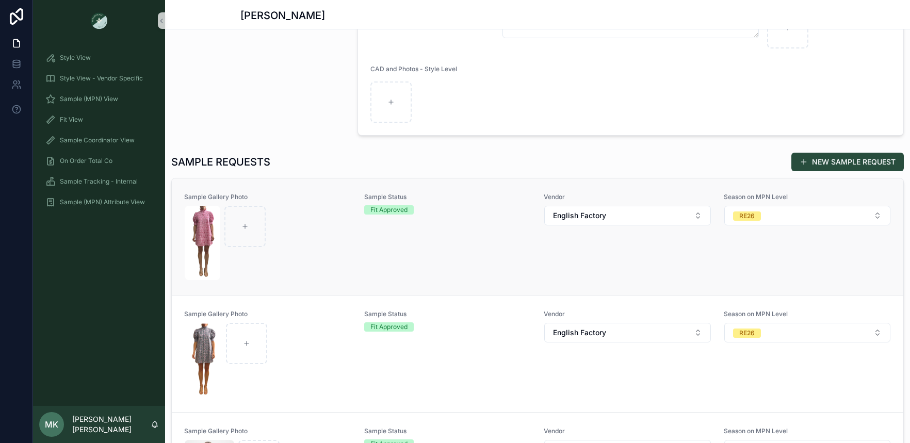
scroll to position [235, 0]
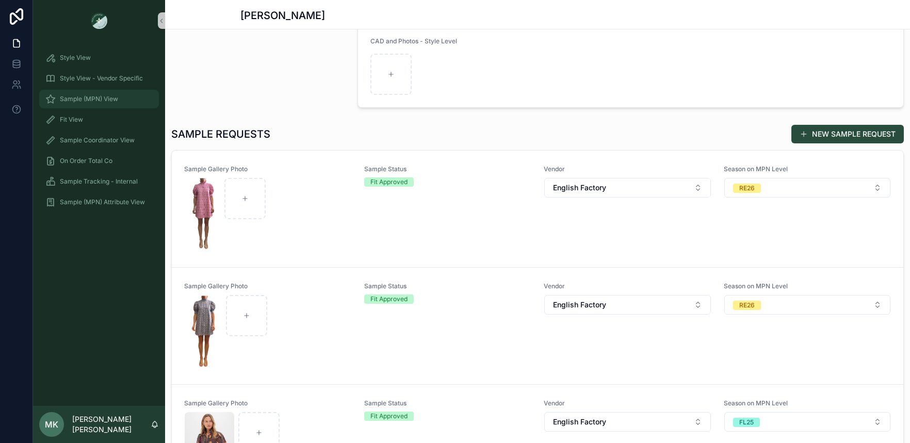
click at [112, 96] on span "Sample (MPN) View" at bounding box center [89, 99] width 58 height 8
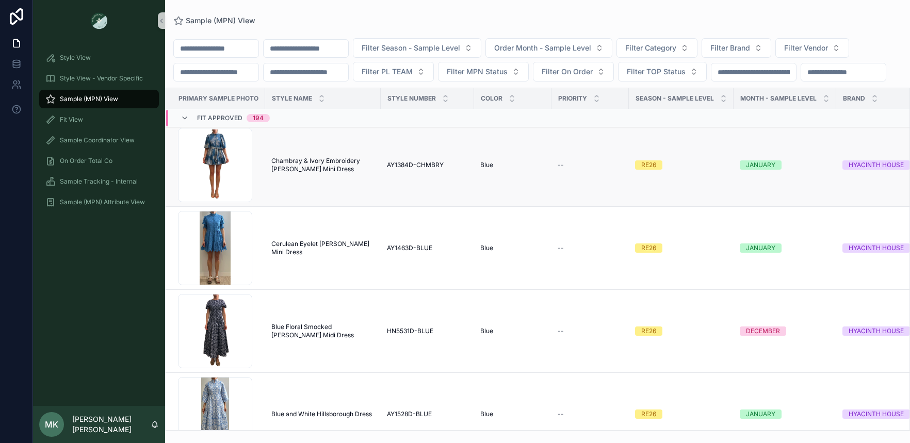
click at [344, 173] on span "Chambray & Ivory Embroidery [PERSON_NAME] Mini Dress" at bounding box center [322, 165] width 103 height 17
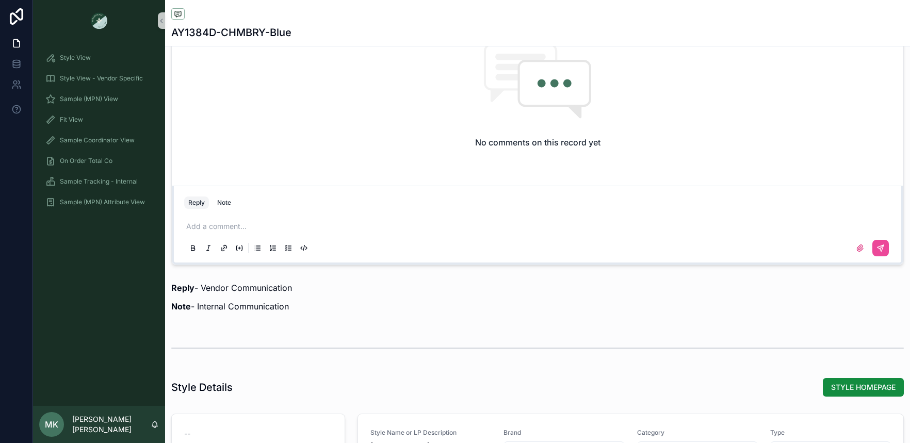
scroll to position [796, 0]
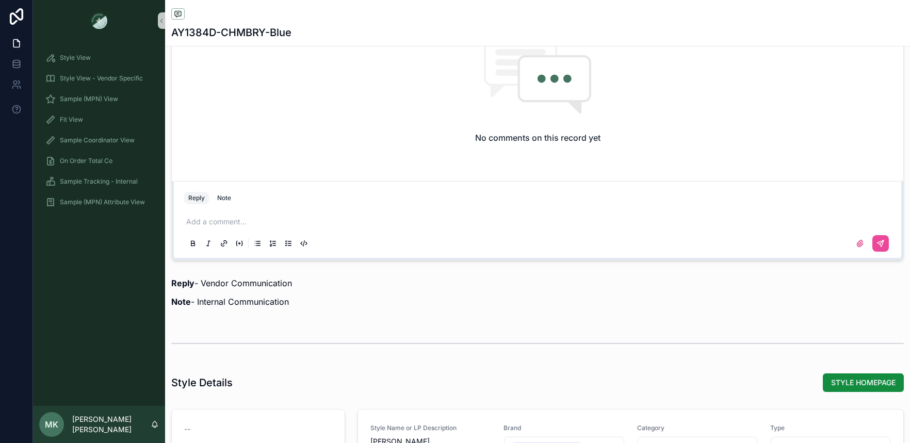
click at [223, 224] on p "scrollable content" at bounding box center [539, 222] width 707 height 10
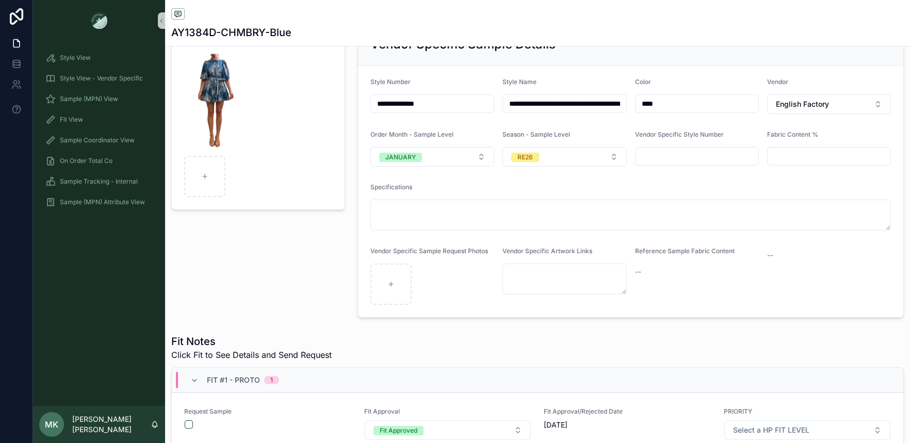
scroll to position [87, 0]
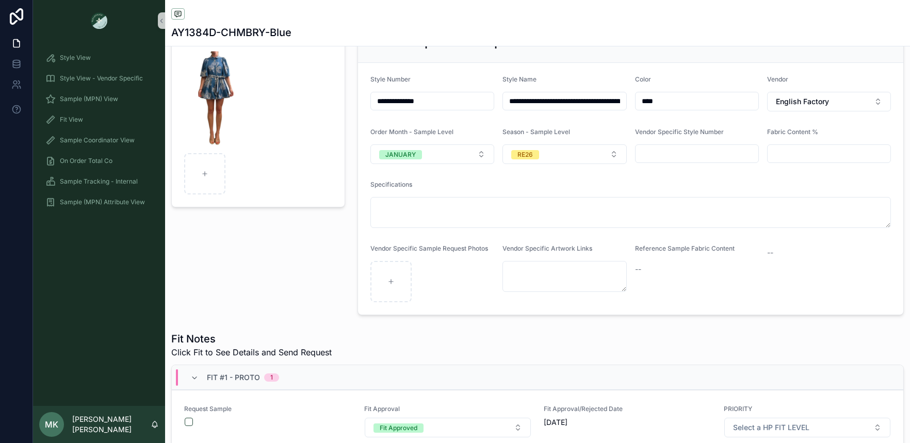
click at [778, 148] on input "scrollable content" at bounding box center [829, 154] width 123 height 14
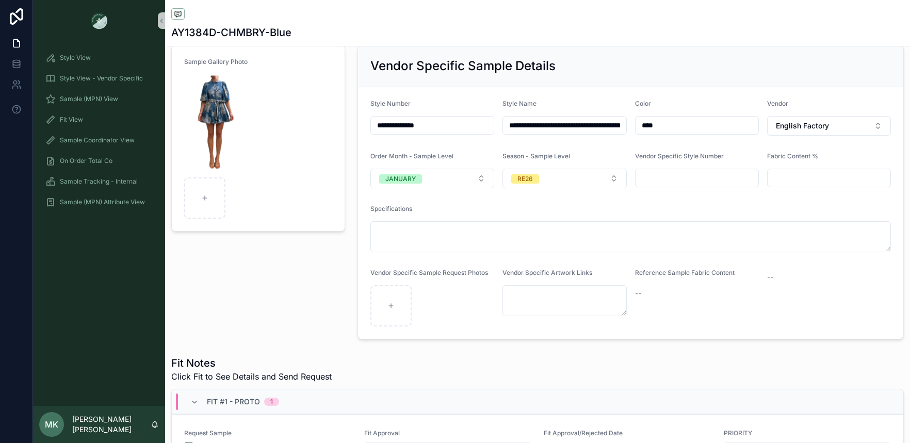
scroll to position [0, 0]
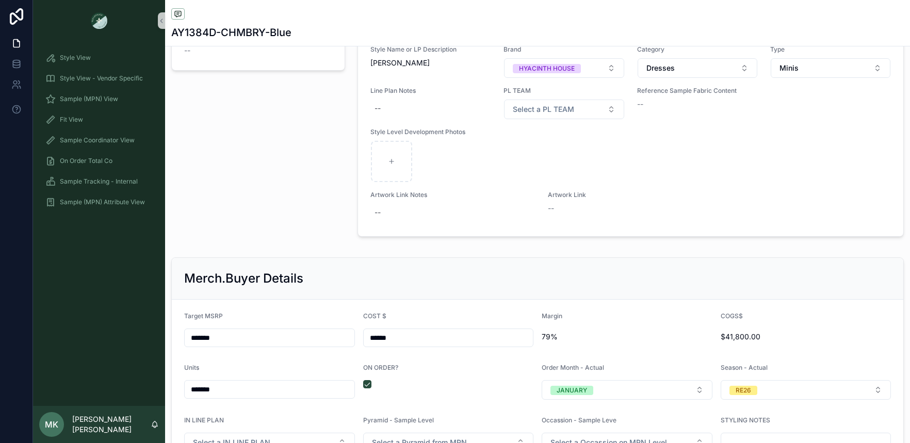
scroll to position [1273, 0]
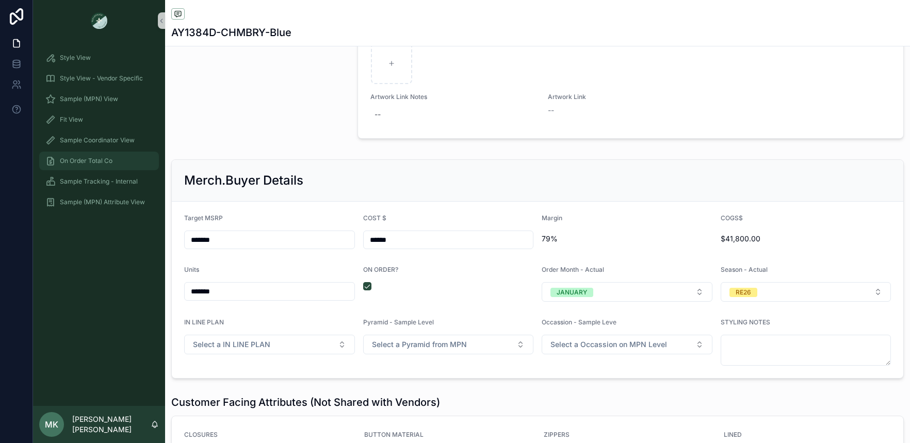
click at [91, 160] on span "On Order Total Co" at bounding box center [86, 161] width 53 height 8
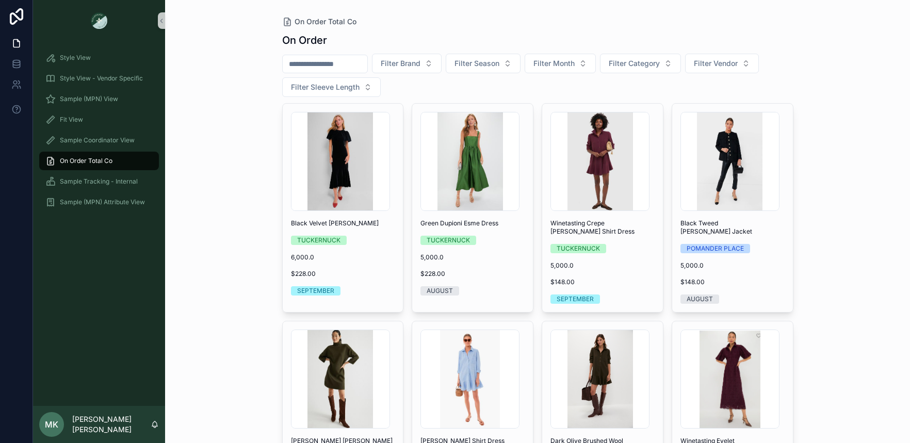
click at [321, 70] on input "scrollable content" at bounding box center [325, 64] width 85 height 14
type input "********"
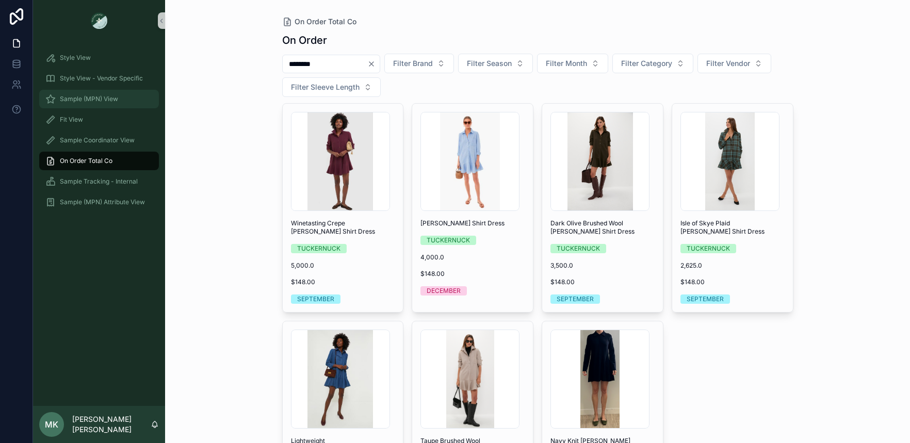
click at [121, 95] on div "Sample (MPN) View" at bounding box center [98, 99] width 107 height 17
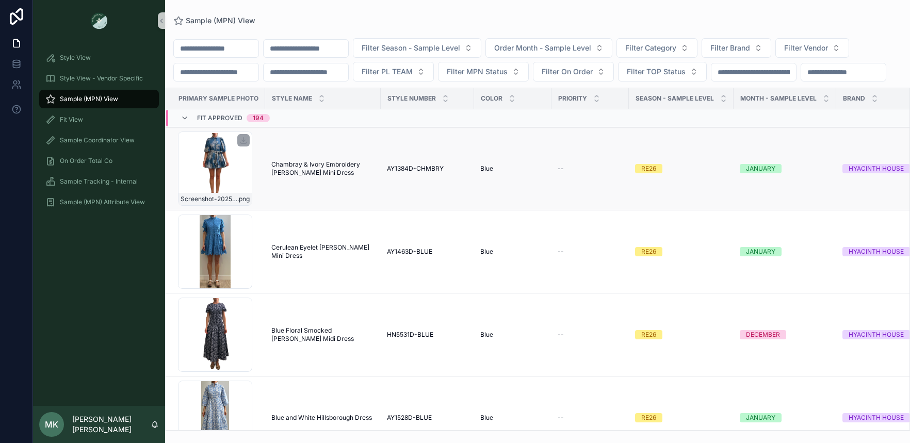
click at [220, 177] on div "Screenshot-2025-08-20-at-5.30.56-PM .png" at bounding box center [215, 169] width 74 height 74
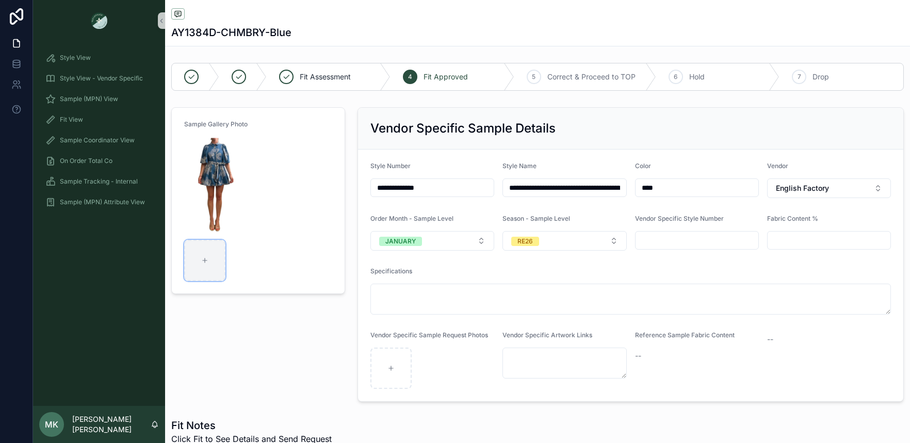
click at [204, 257] on icon "scrollable content" at bounding box center [204, 260] width 7 height 7
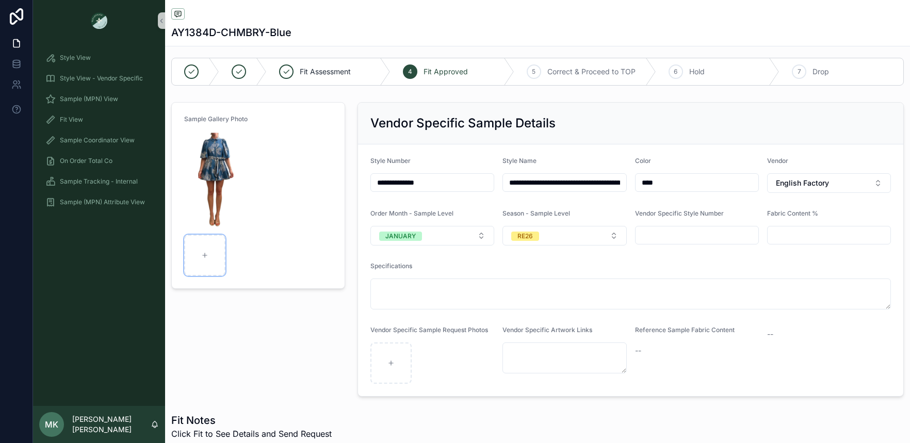
scroll to position [8, 0]
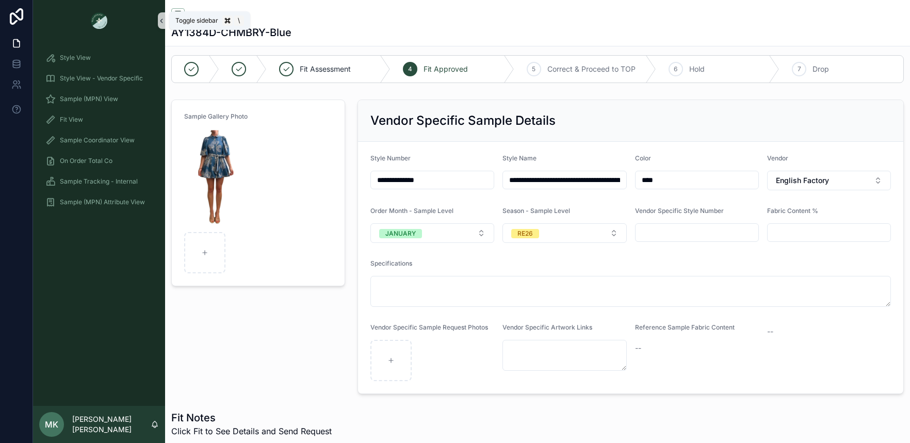
click at [158, 23] on icon "scrollable content" at bounding box center [161, 21] width 7 height 8
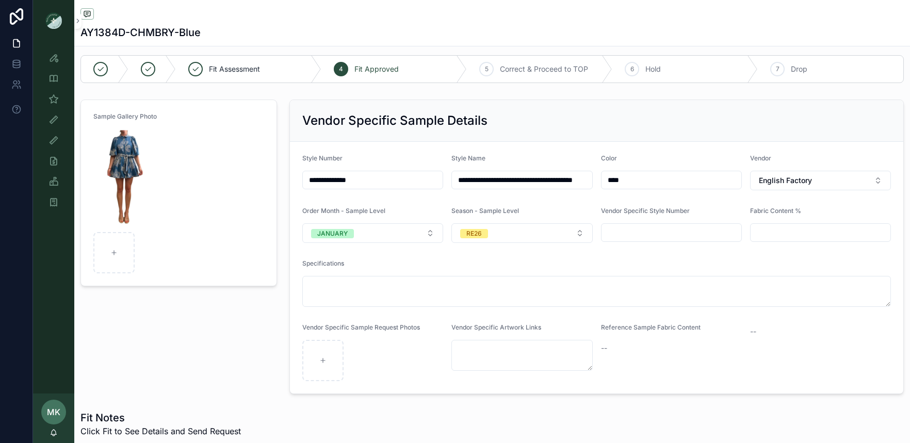
scroll to position [8, 0]
click at [58, 28] on img "scrollable content" at bounding box center [53, 20] width 17 height 17
